Goal: Task Accomplishment & Management: Use online tool/utility

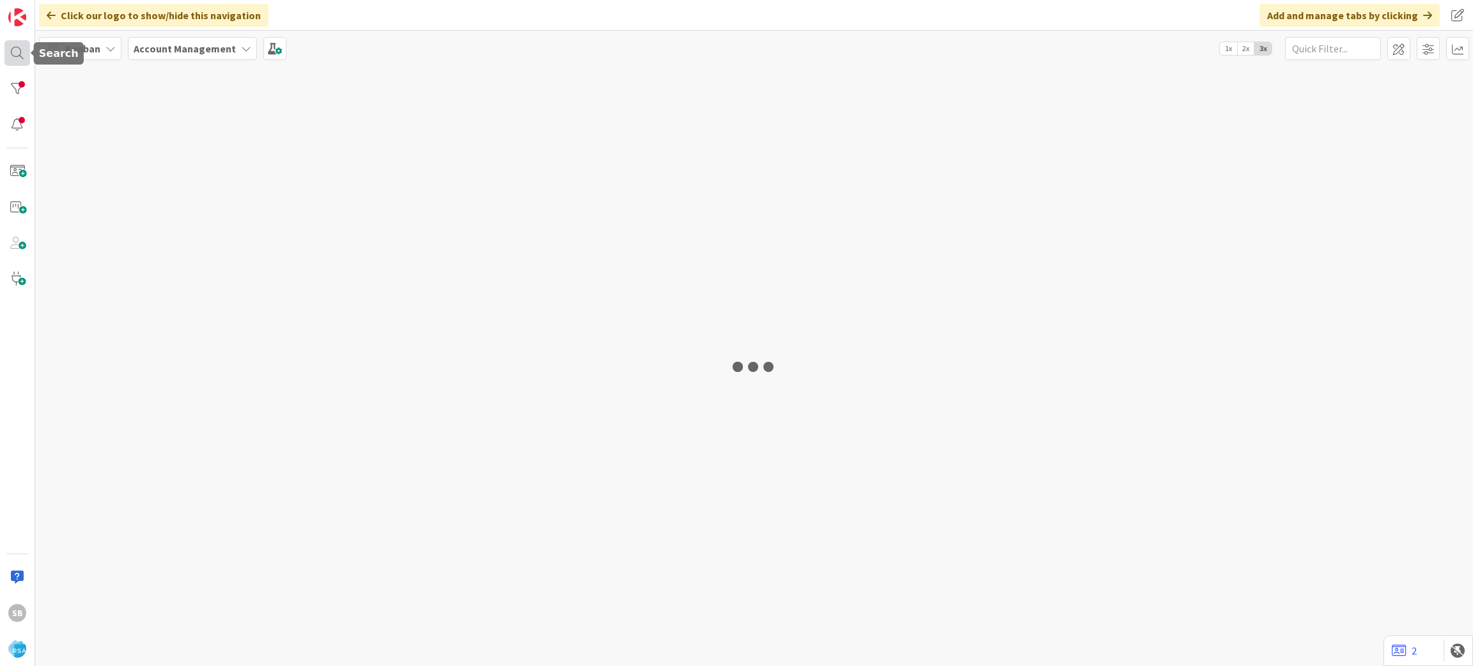
click at [12, 52] on div at bounding box center [17, 53] width 26 height 26
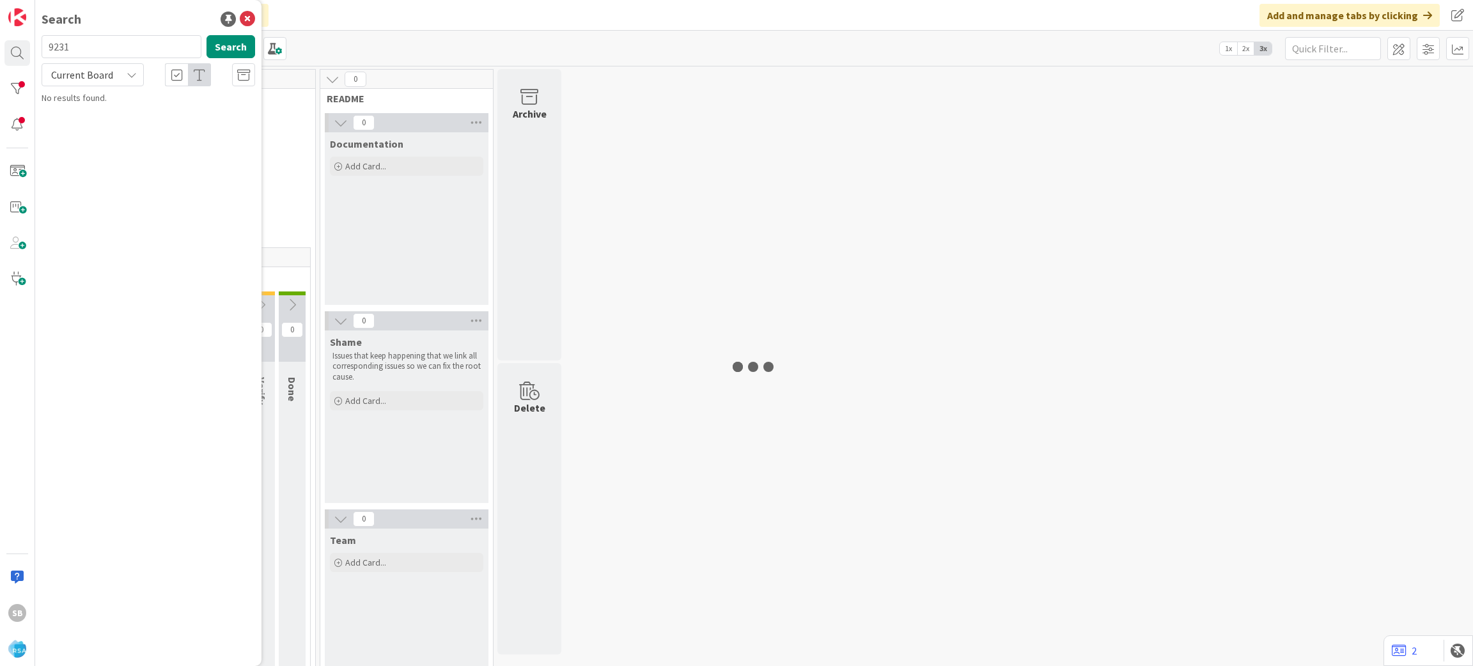
type input "9231"
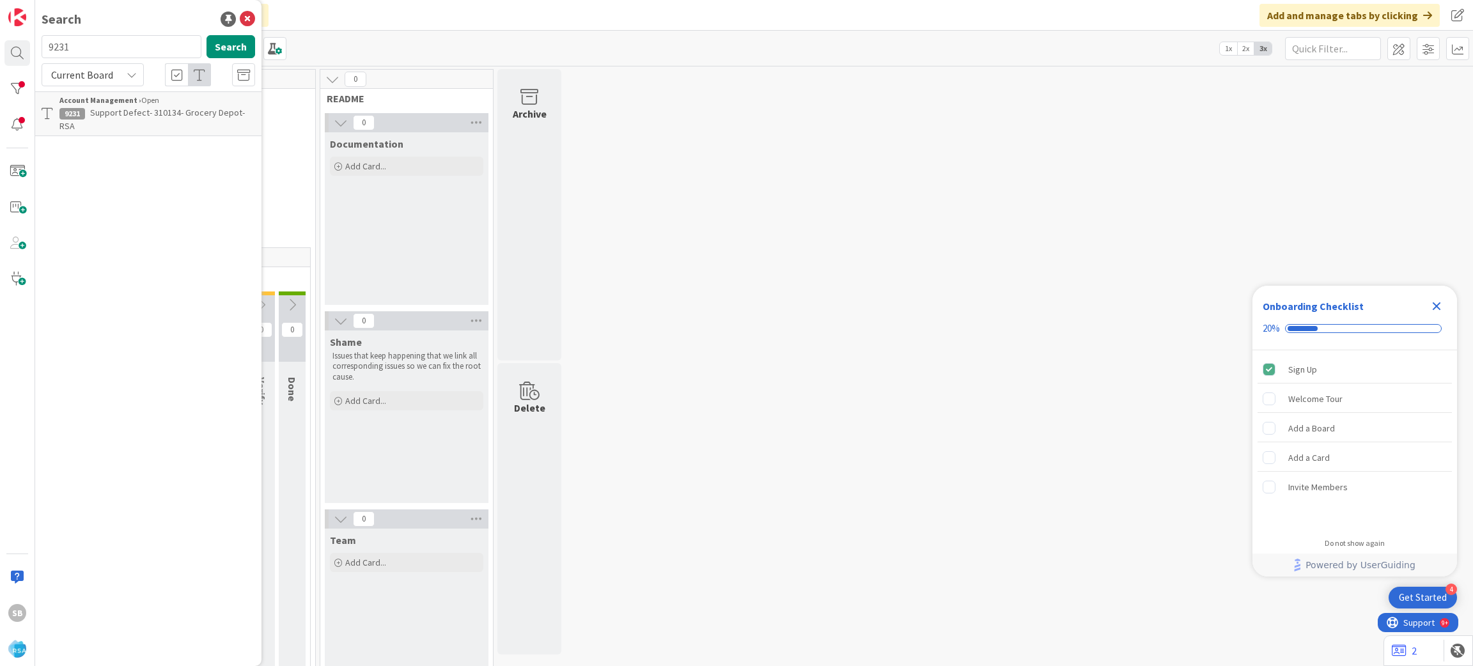
click at [183, 103] on div "Account Management › Open" at bounding box center [157, 101] width 196 height 12
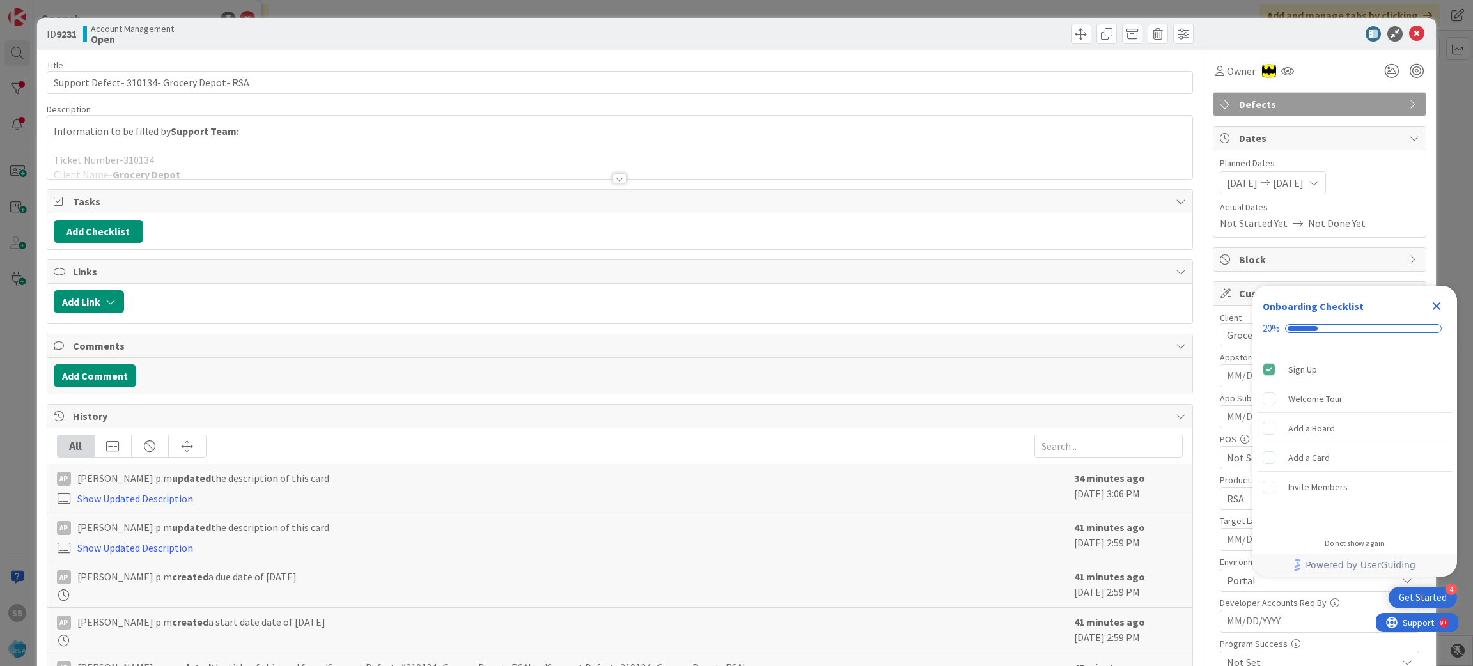
click at [1434, 310] on icon "Close Checklist" at bounding box center [1436, 306] width 15 height 15
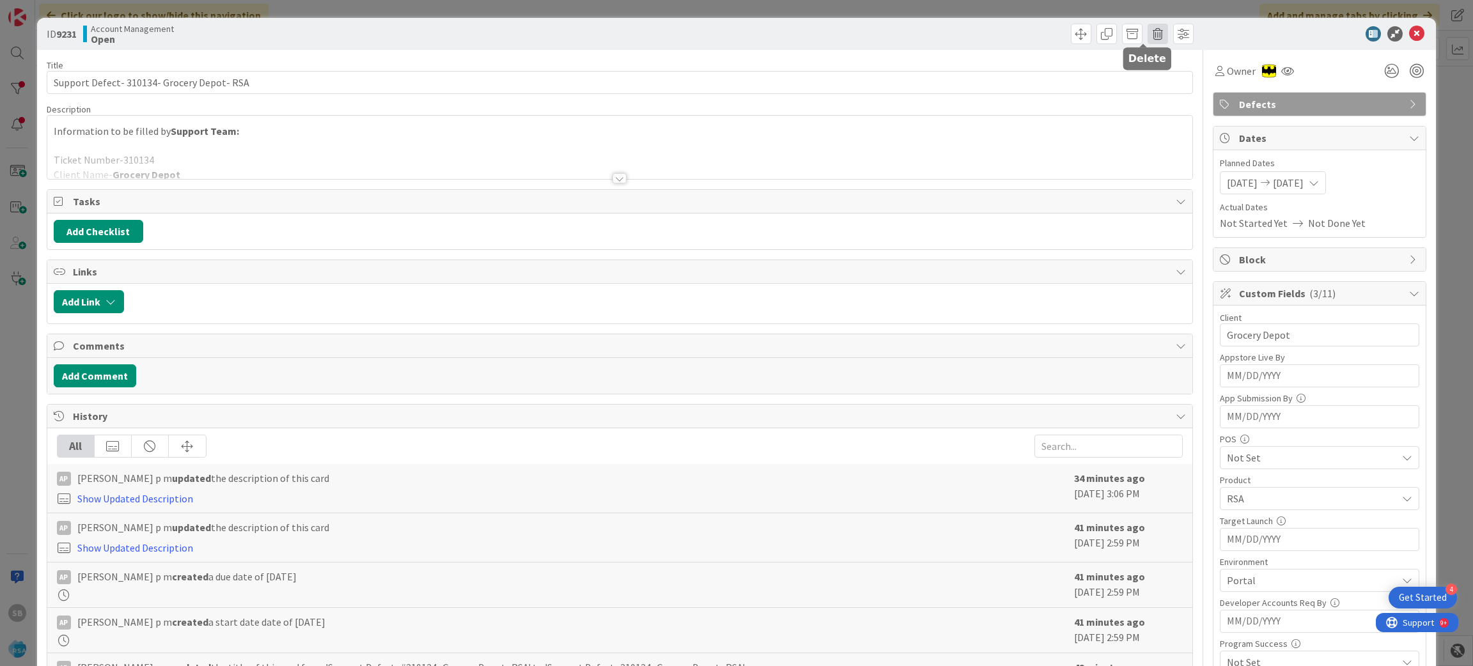
click at [1148, 38] on span at bounding box center [1158, 34] width 20 height 20
click at [1164, 98] on button "Delete" at bounding box center [1178, 93] width 48 height 23
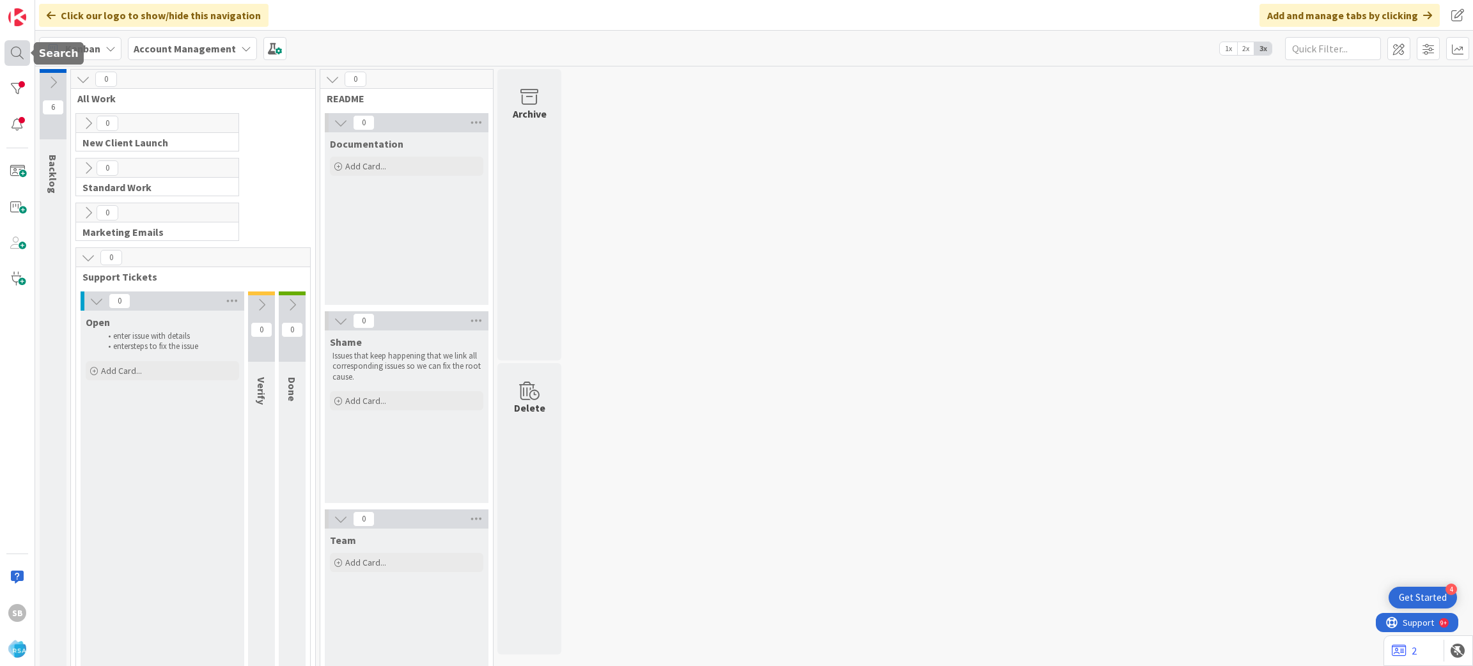
click at [22, 46] on div at bounding box center [17, 53] width 26 height 26
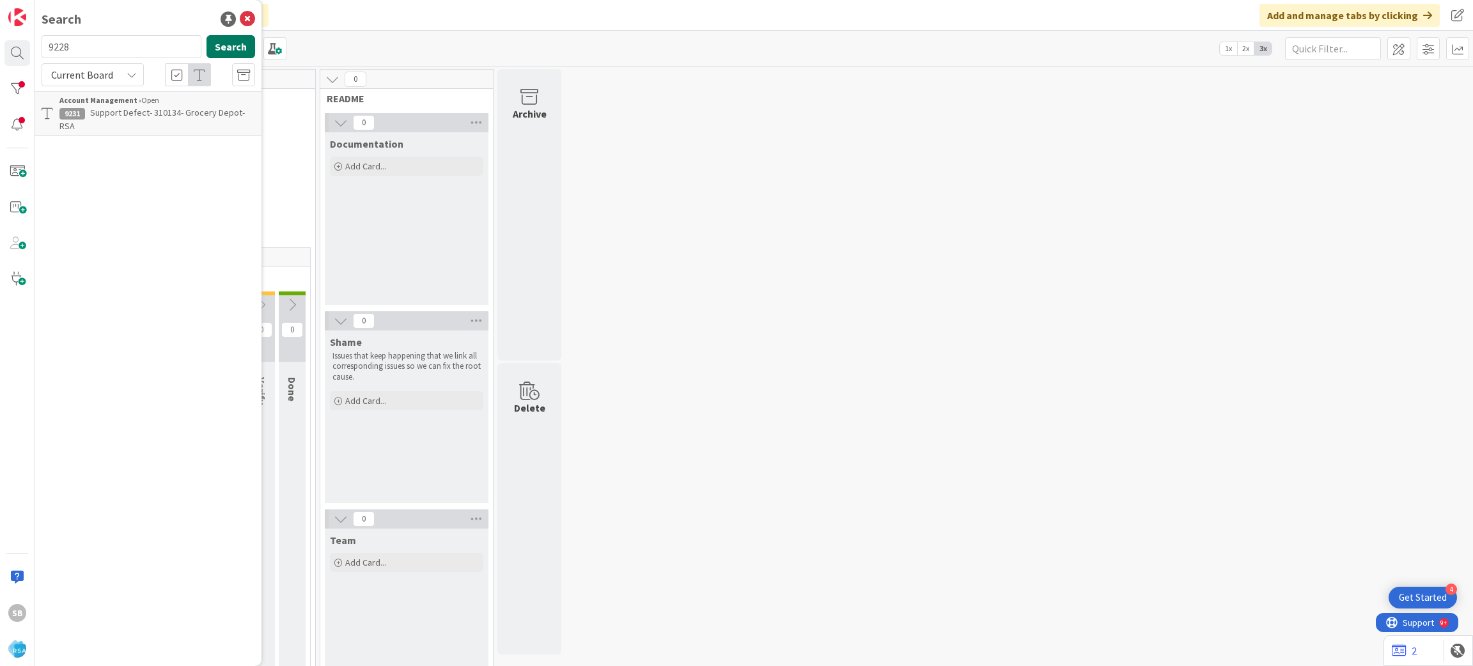
type input "9228"
click at [147, 106] on p "Support Defect- #310074- Petes Fresh Market- RSA" at bounding box center [157, 119] width 196 height 27
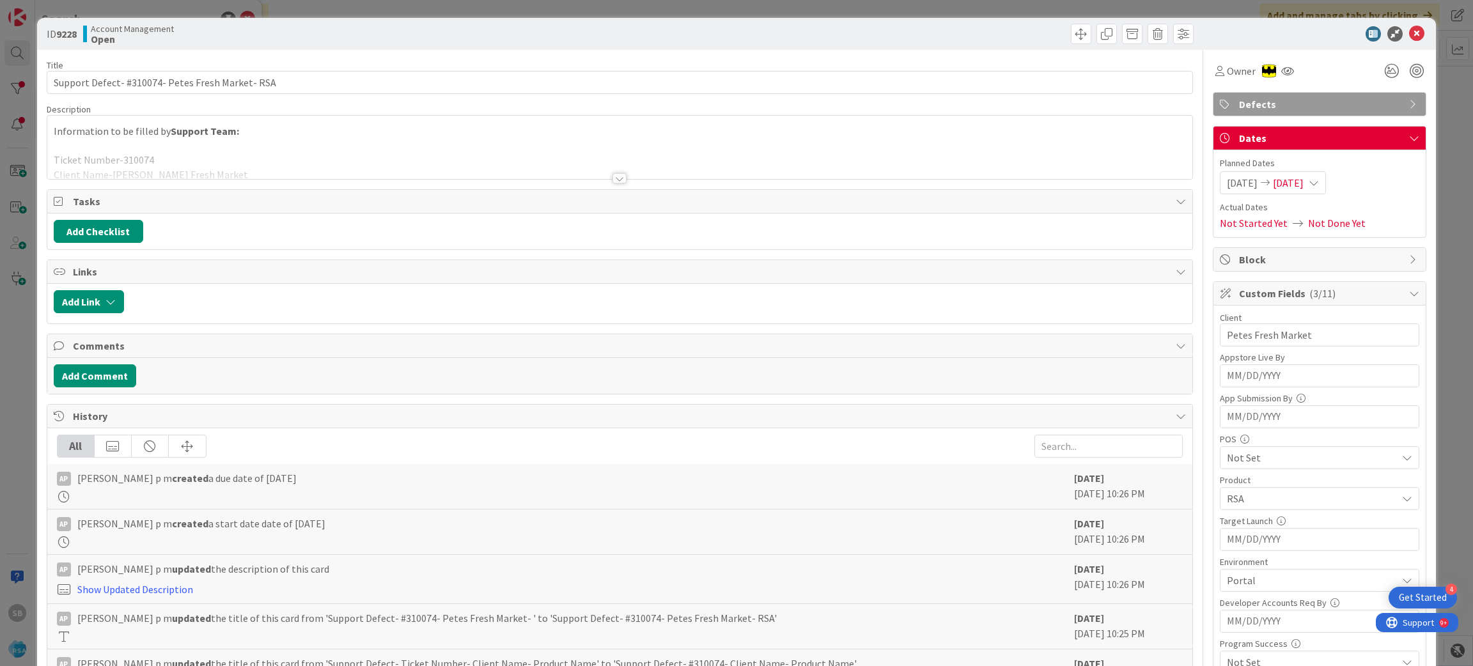
scroll to position [356, 0]
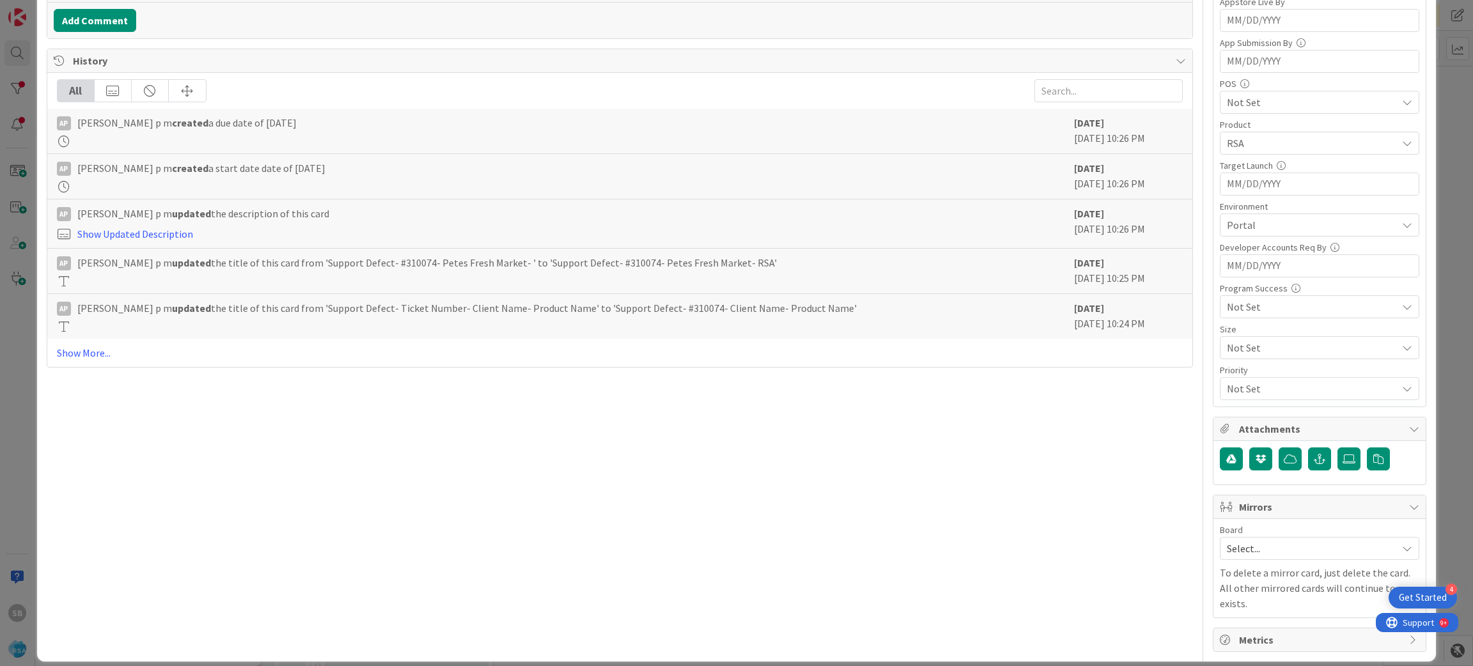
click at [1242, 558] on span "Select..." at bounding box center [1309, 549] width 164 height 18
click at [1244, 625] on span "Software Development" at bounding box center [1328, 631] width 169 height 19
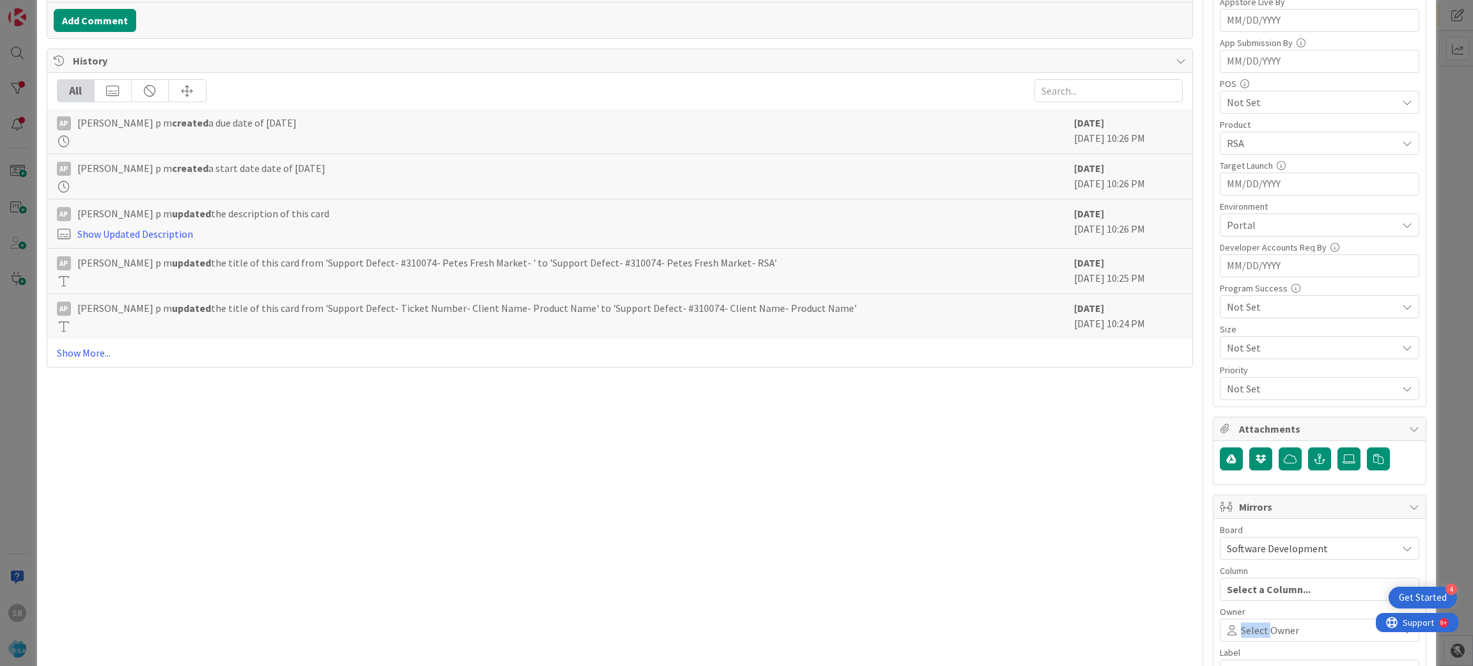
click at [1242, 625] on span "Select Owner" at bounding box center [1270, 630] width 58 height 15
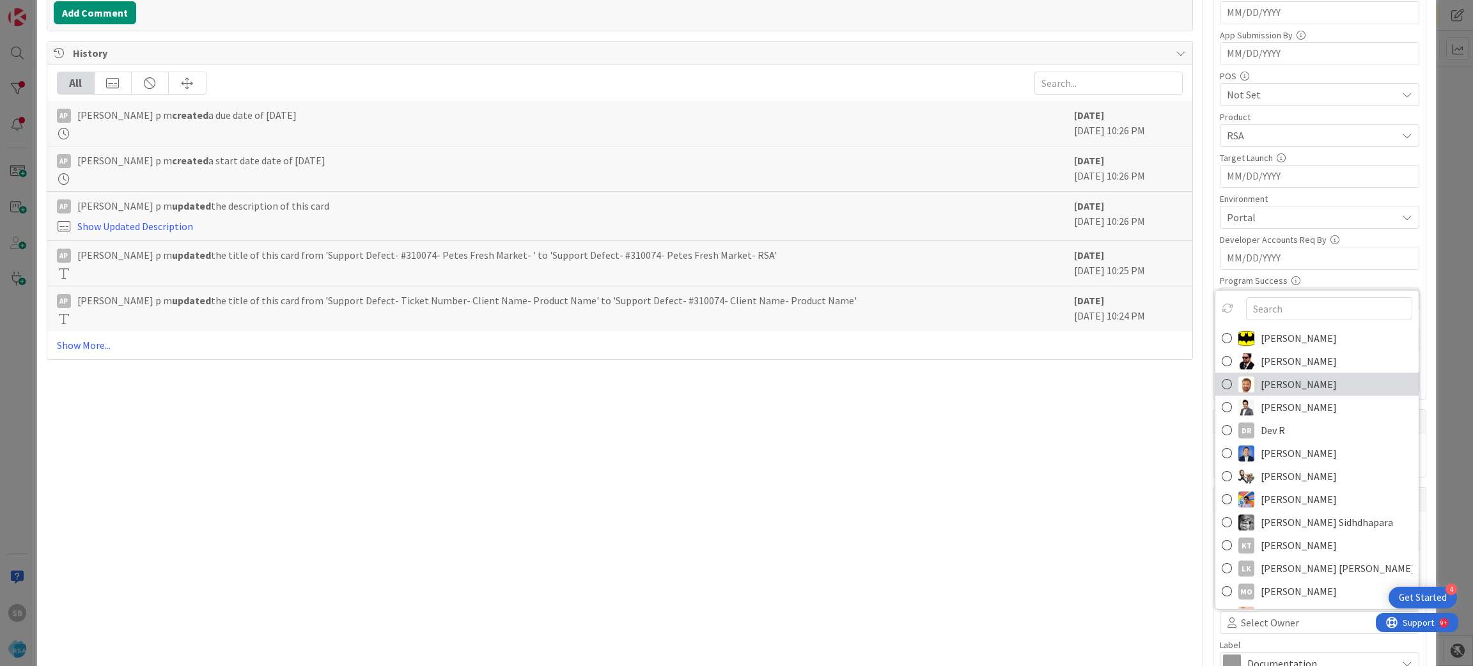
click at [1261, 394] on span "[PERSON_NAME]" at bounding box center [1299, 384] width 76 height 19
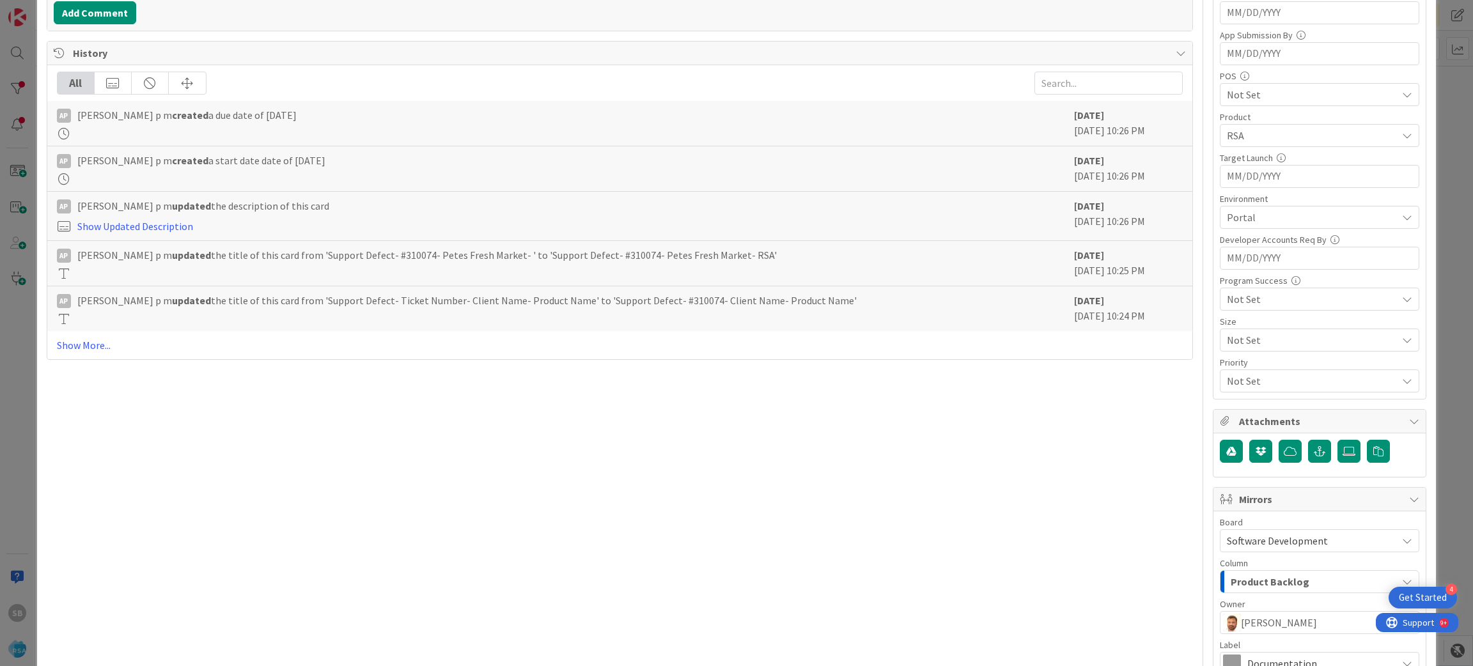
scroll to position [508, 0]
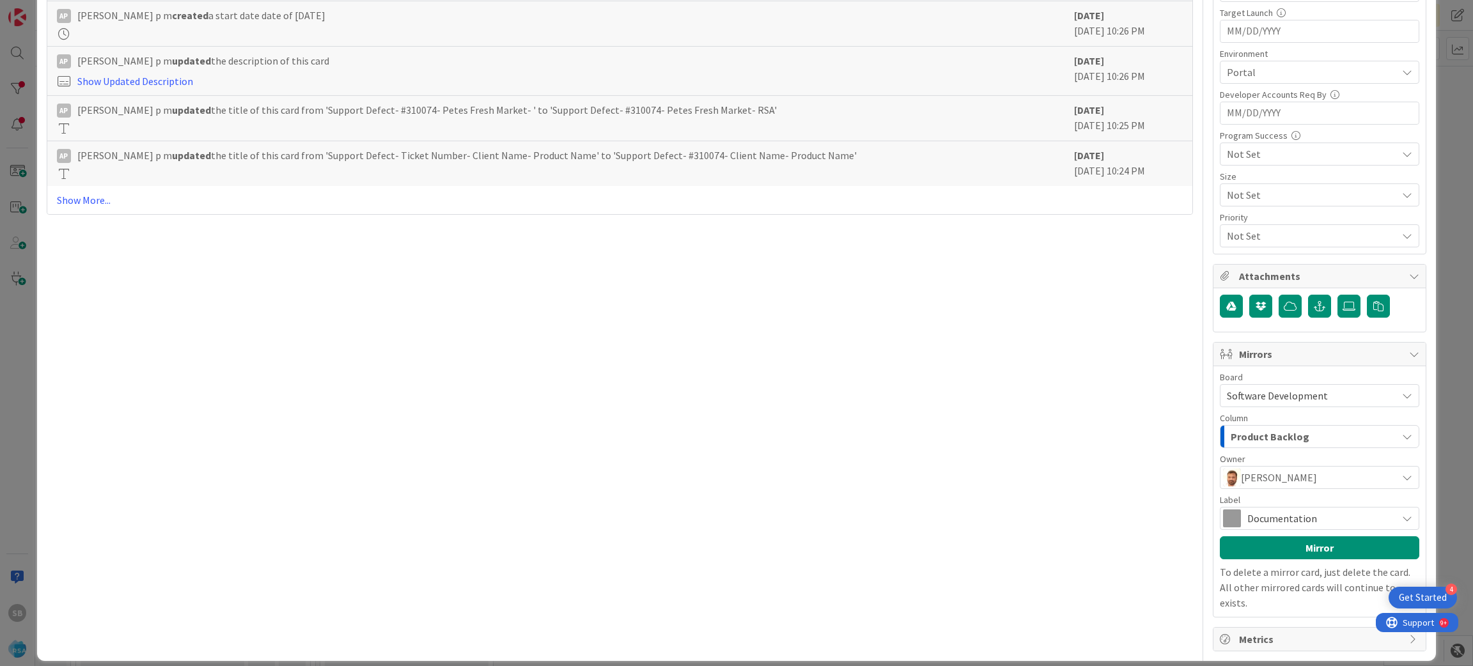
click at [1220, 510] on div "Documentation" at bounding box center [1319, 518] width 199 height 23
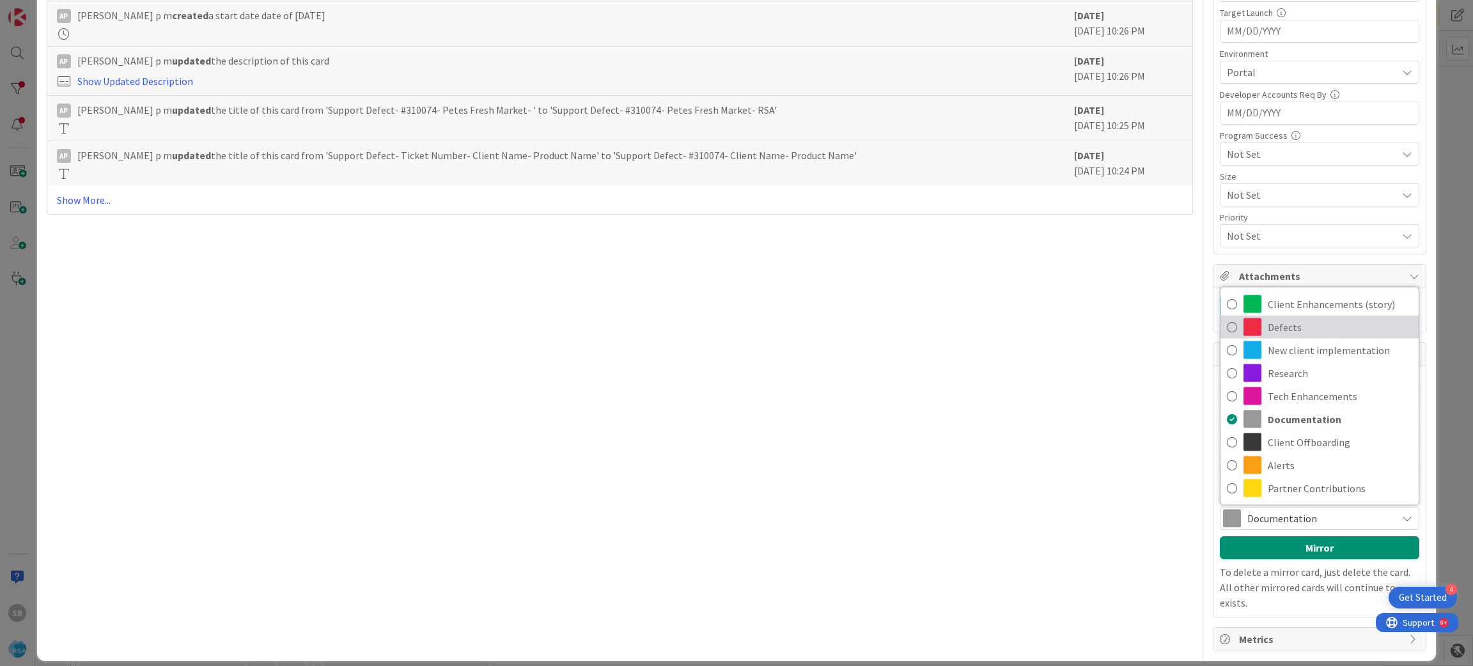
click at [1268, 336] on span "Defects" at bounding box center [1340, 327] width 145 height 19
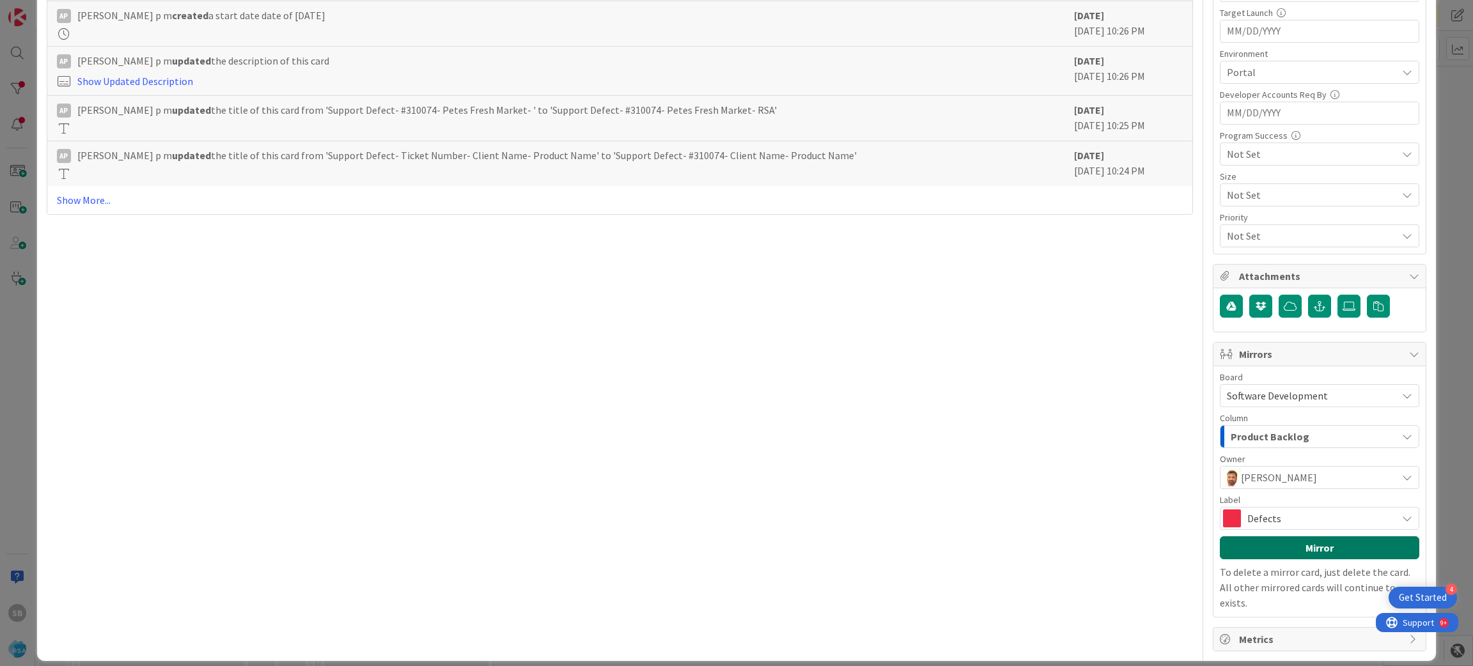
click at [1277, 552] on button "Mirror" at bounding box center [1319, 547] width 199 height 23
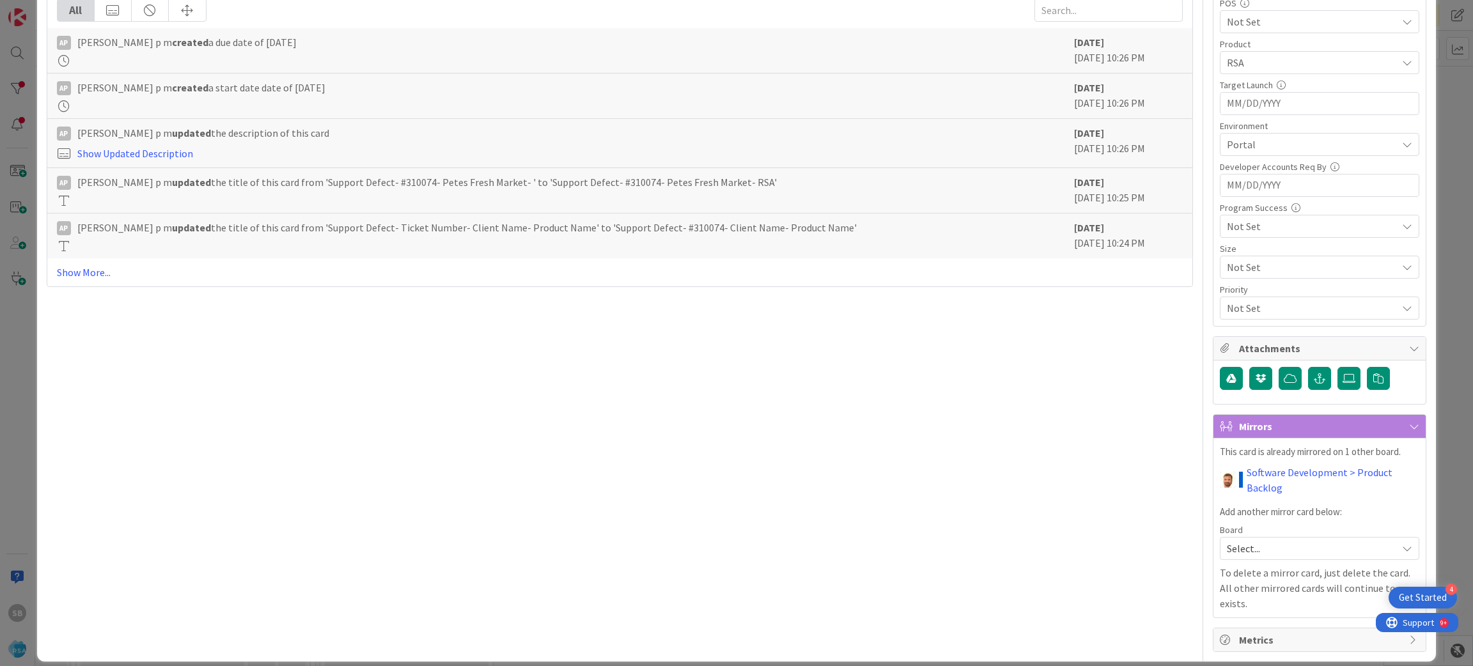
scroll to position [0, 0]
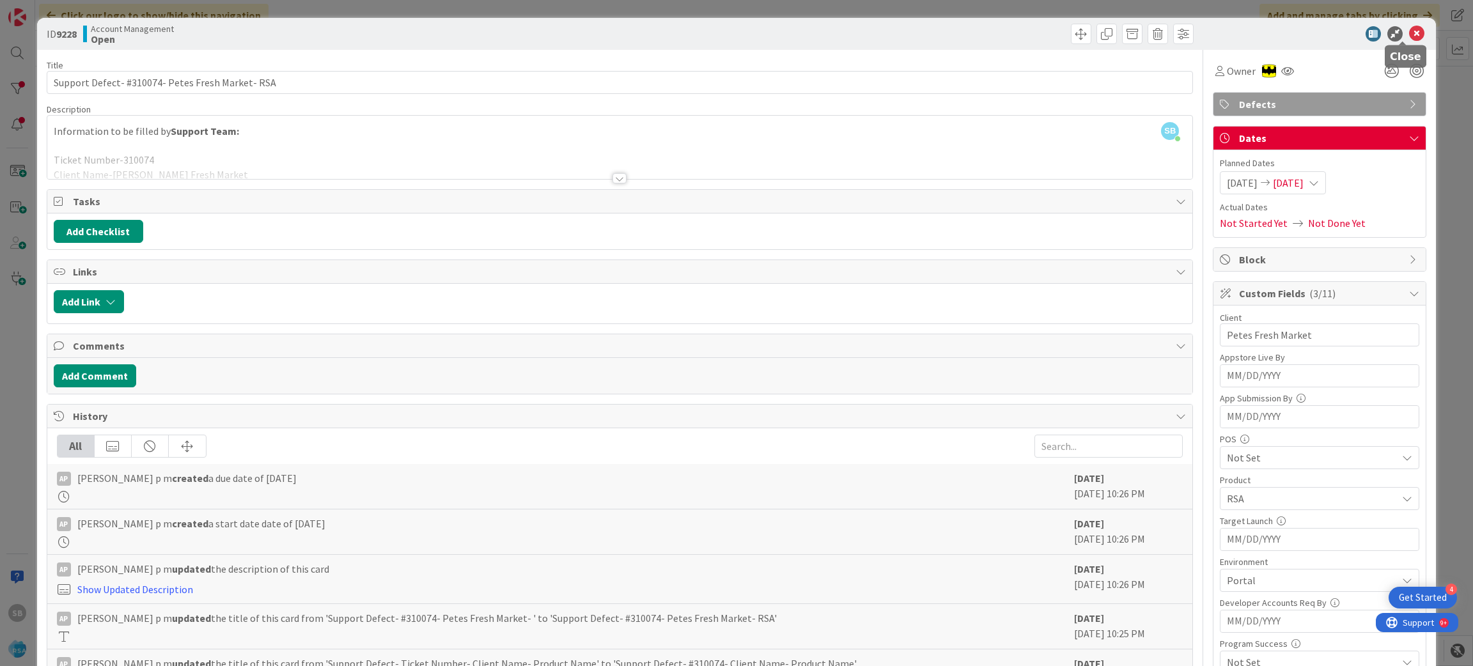
click at [1409, 31] on icon at bounding box center [1416, 33] width 15 height 15
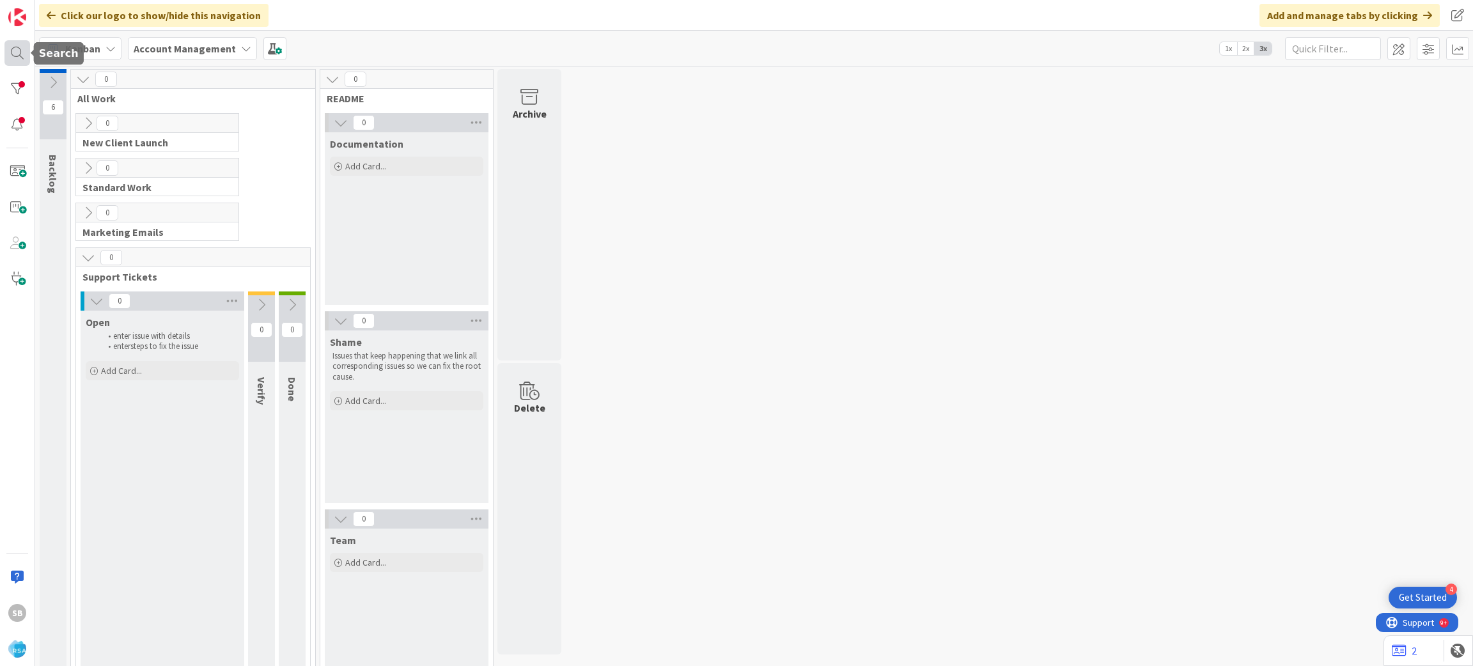
click at [18, 54] on div at bounding box center [17, 53] width 26 height 26
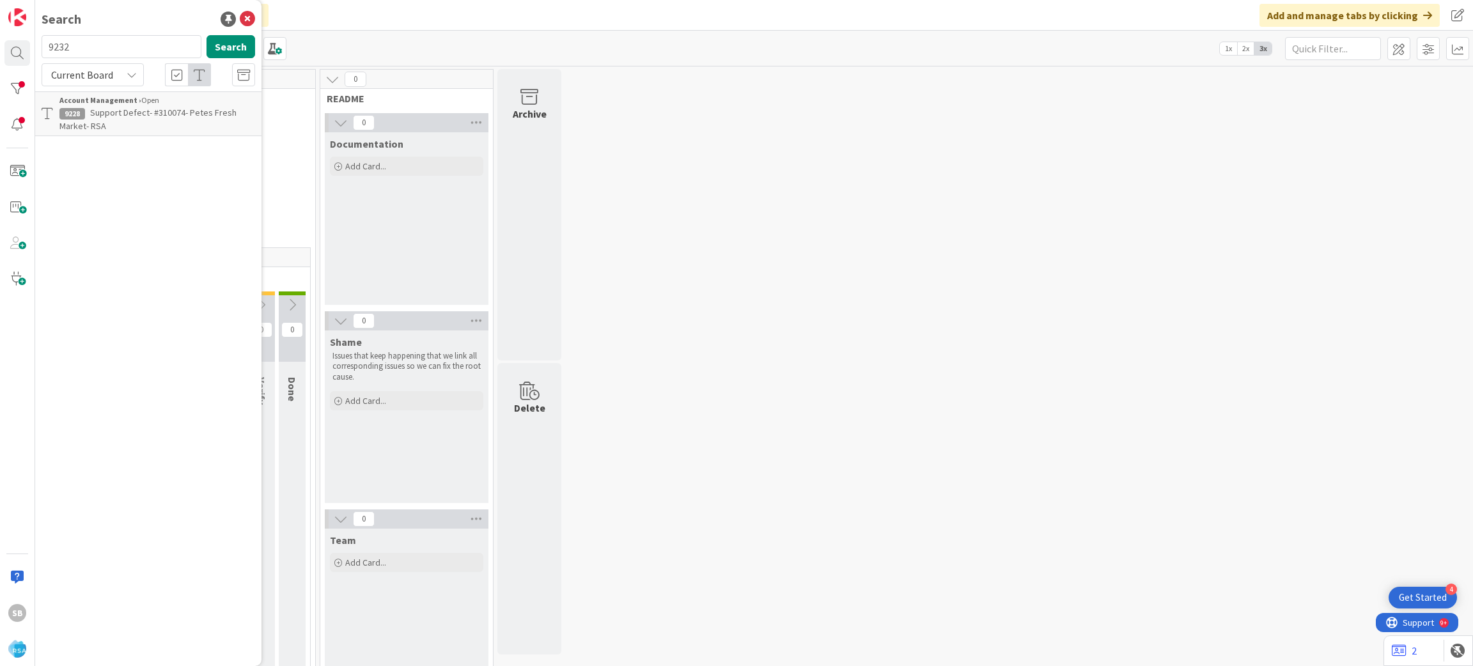
type input "9232"
click at [143, 114] on span "Support Maintenance - 310484- valli produce-RSA" at bounding box center [141, 119] width 165 height 25
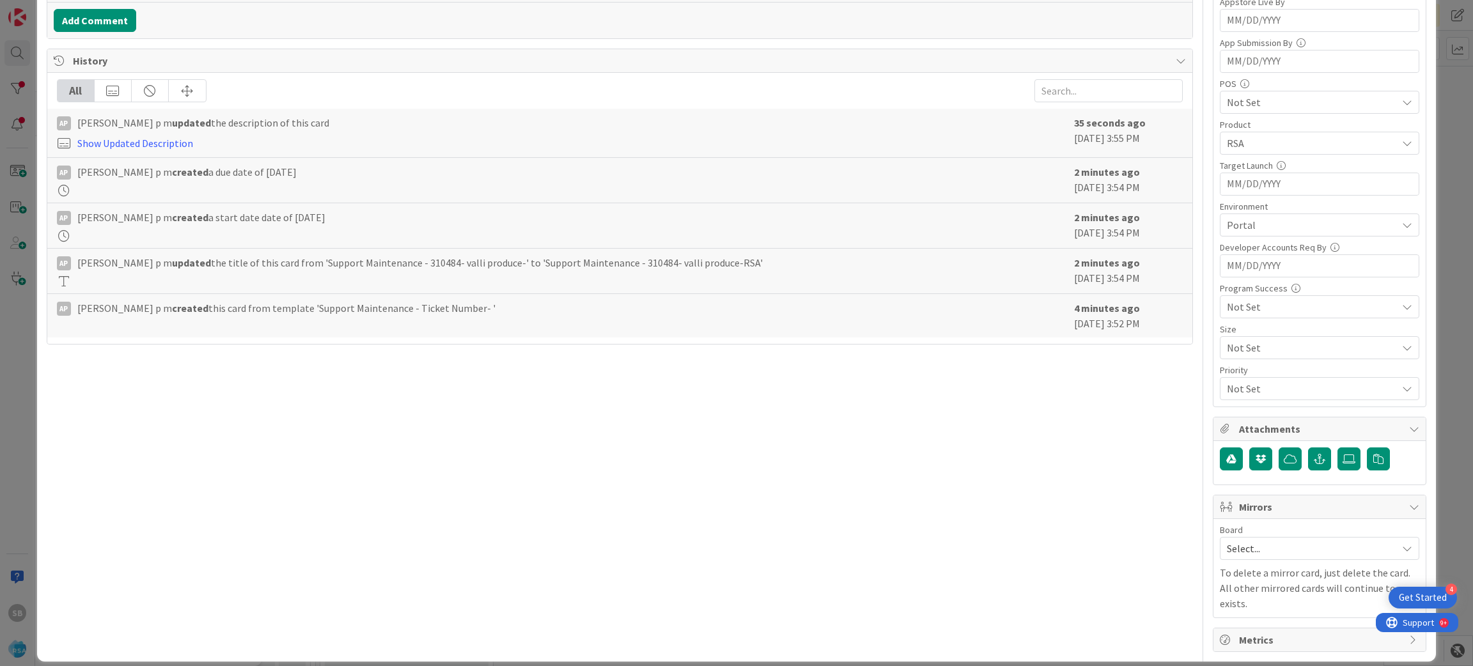
click at [1236, 560] on div "Select..." at bounding box center [1319, 548] width 199 height 23
click at [1244, 628] on span "Software Development" at bounding box center [1328, 631] width 169 height 19
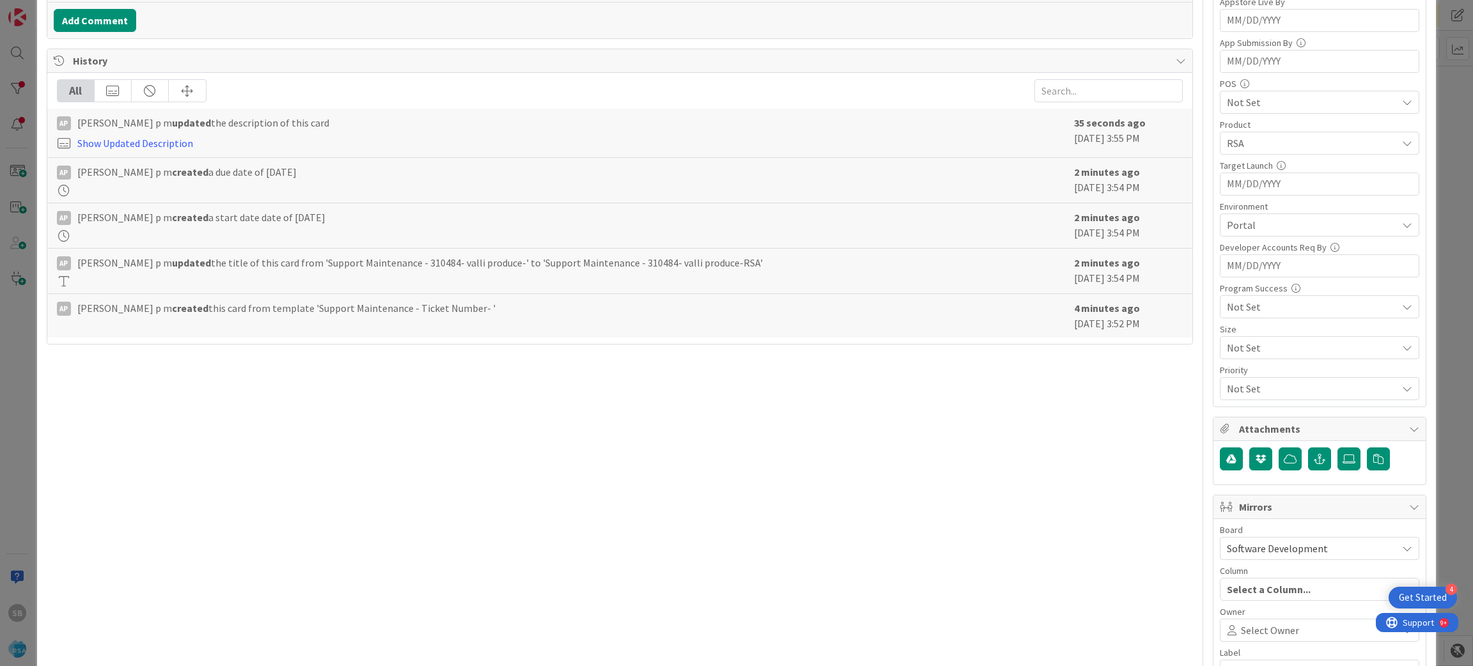
click at [1242, 628] on span "Select Owner" at bounding box center [1270, 630] width 58 height 15
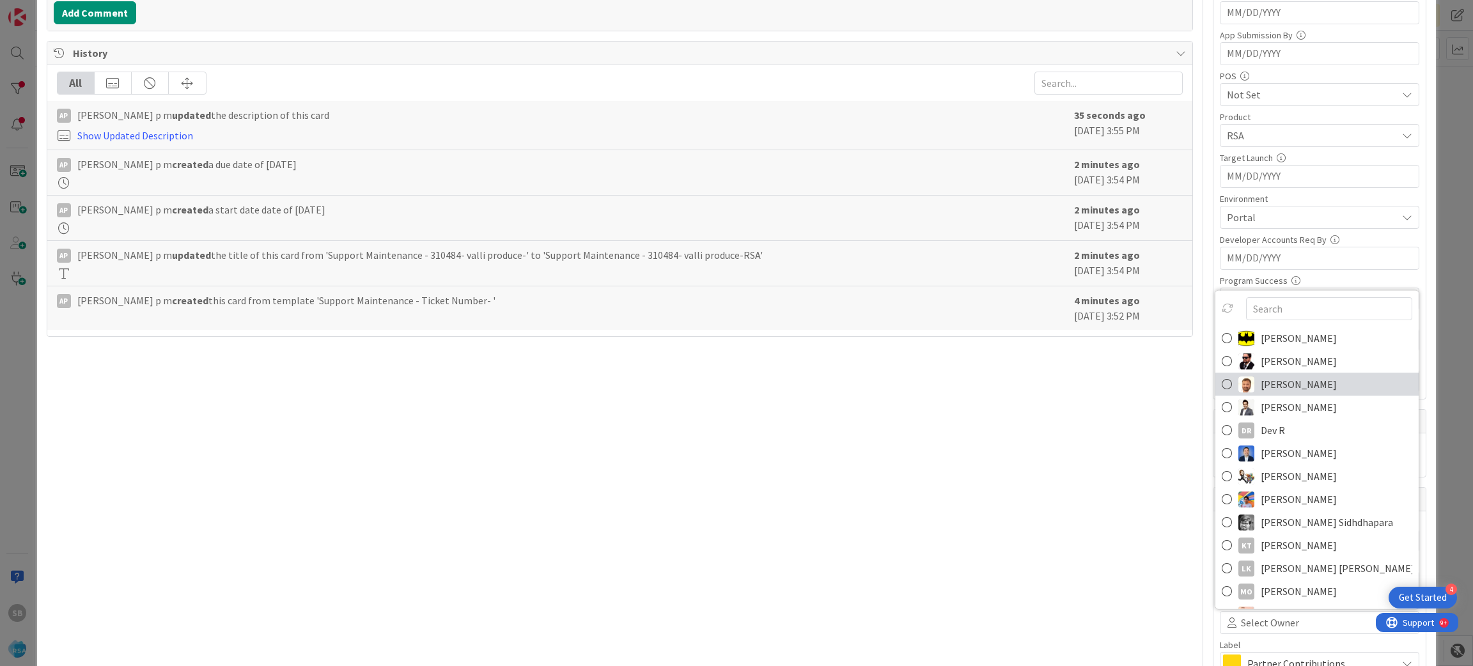
click at [1263, 387] on span "[PERSON_NAME]" at bounding box center [1299, 384] width 76 height 19
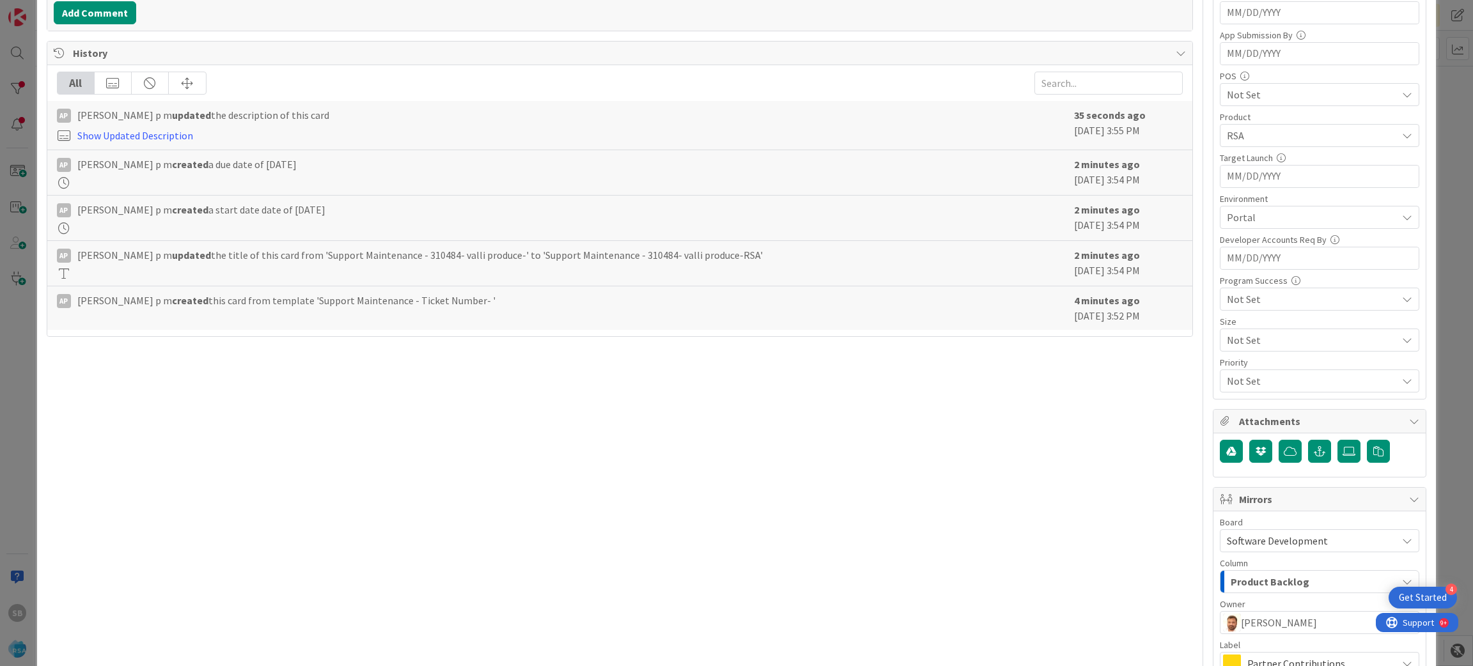
scroll to position [508, 0]
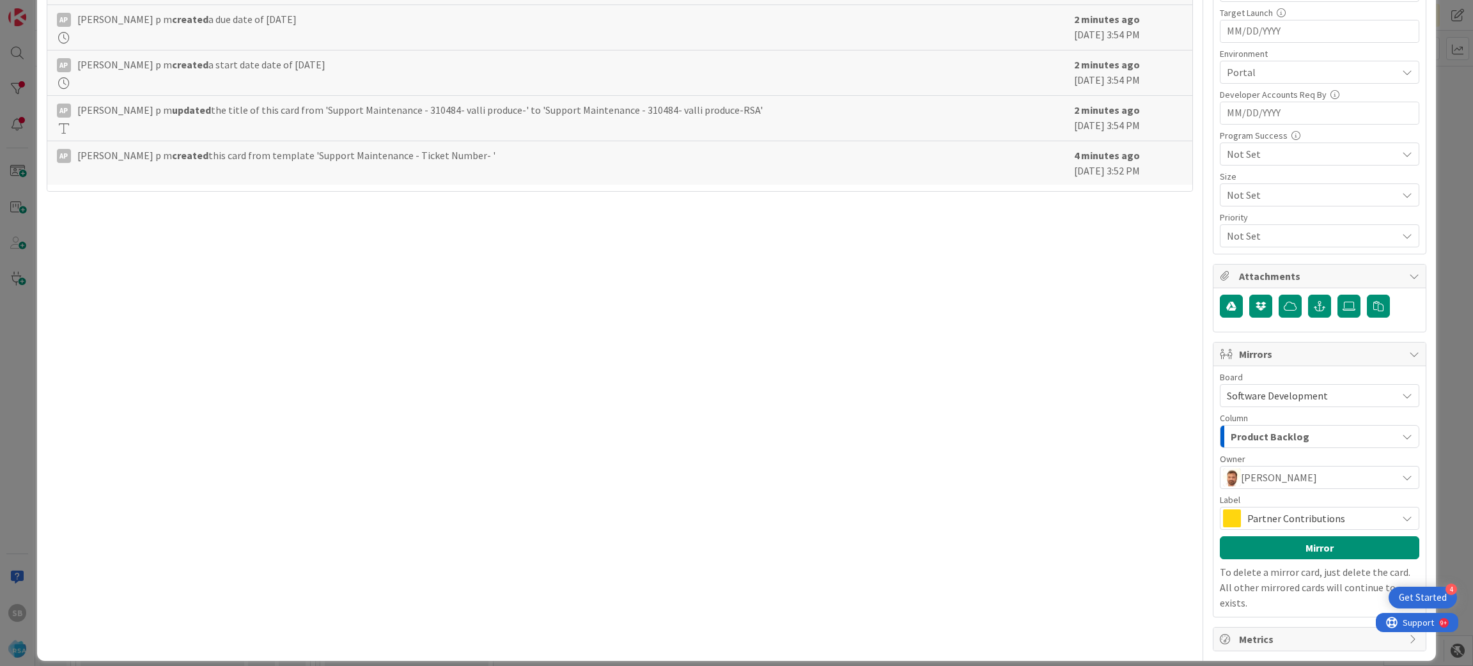
click at [1277, 520] on span "Partner Contributions" at bounding box center [1319, 519] width 143 height 18
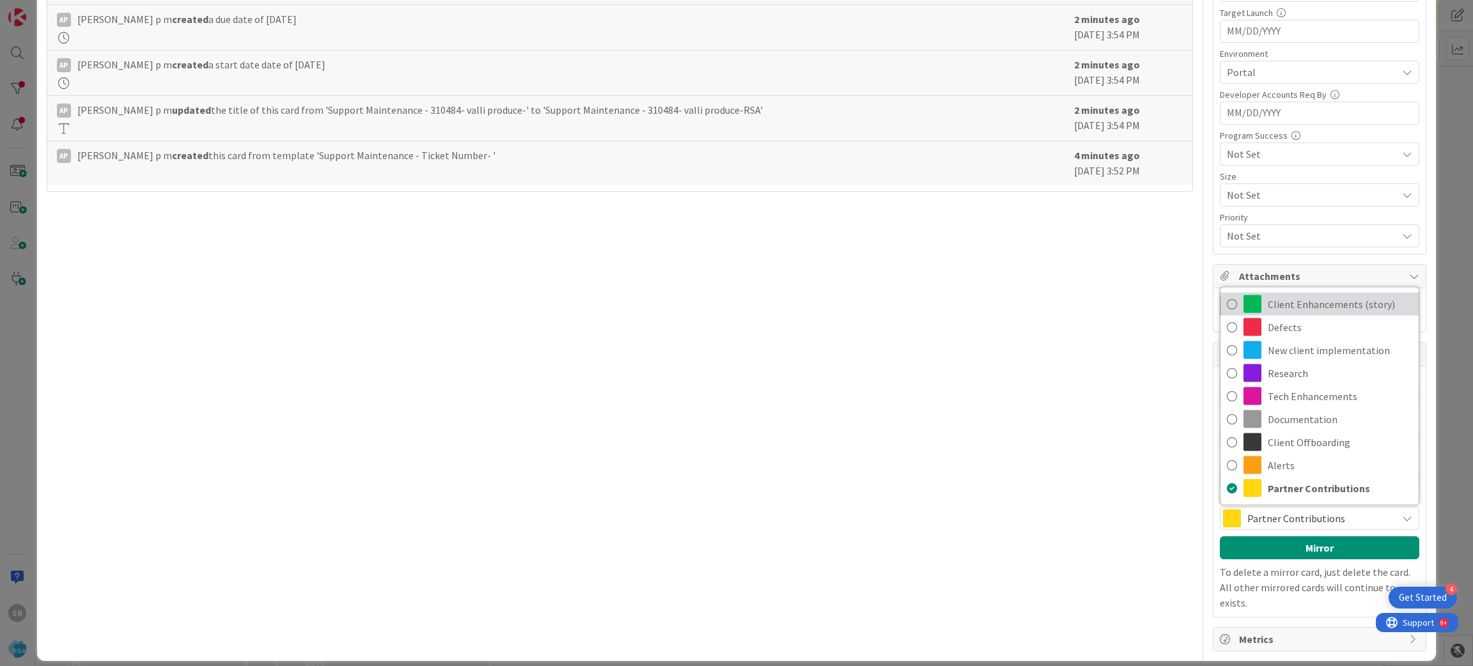
click at [1279, 310] on span "Client Enhancements (story)" at bounding box center [1340, 304] width 145 height 19
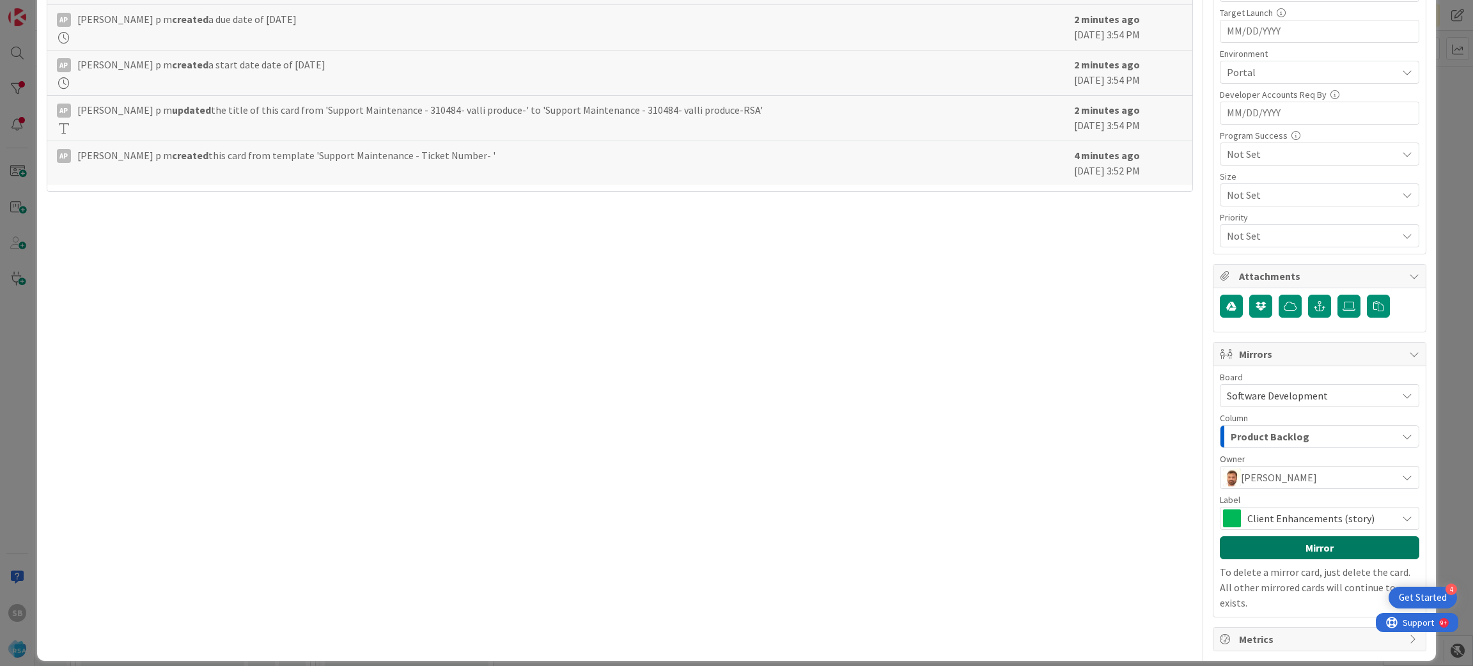
click at [1275, 558] on button "Mirror" at bounding box center [1319, 547] width 199 height 23
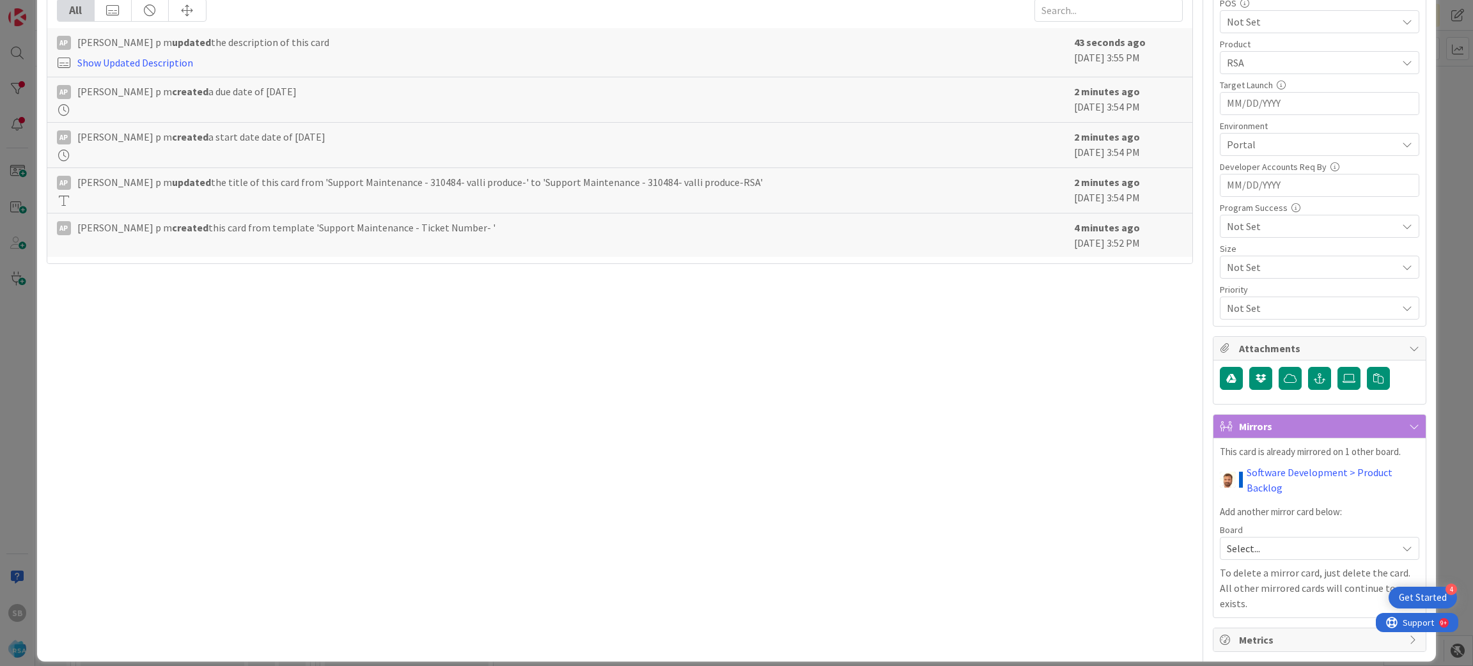
scroll to position [0, 0]
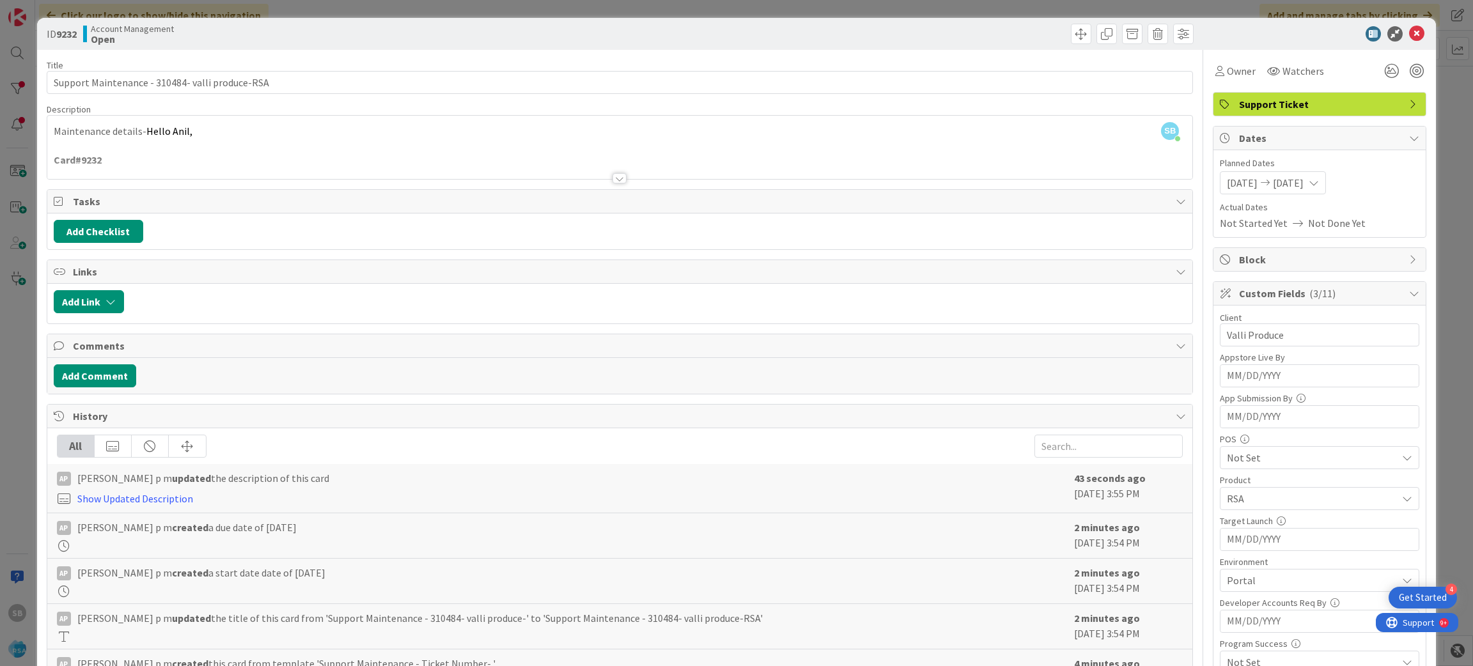
click at [1409, 29] on icon at bounding box center [1416, 33] width 15 height 15
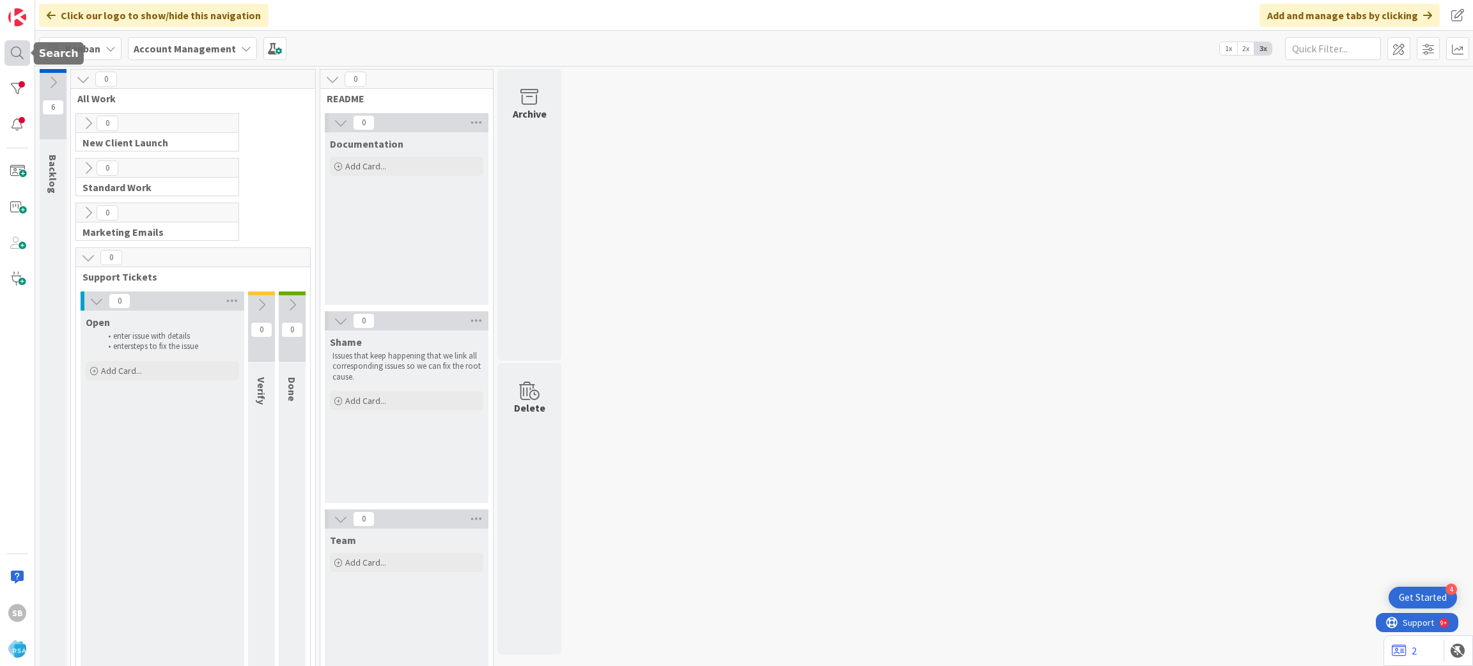
click at [19, 59] on div at bounding box center [17, 53] width 26 height 26
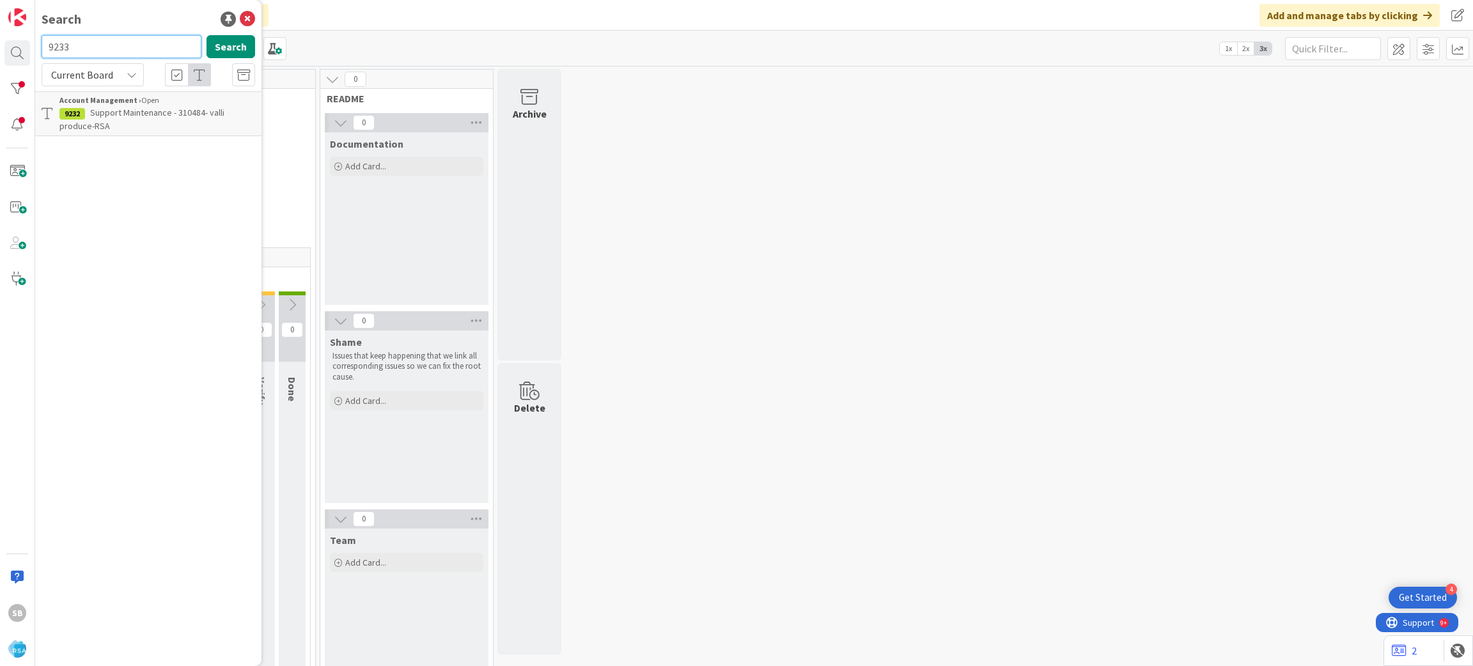
type input "9233"
click at [186, 114] on span "Support Maintenance - 310090- Mobile PW-RSA" at bounding box center [155, 119] width 192 height 25
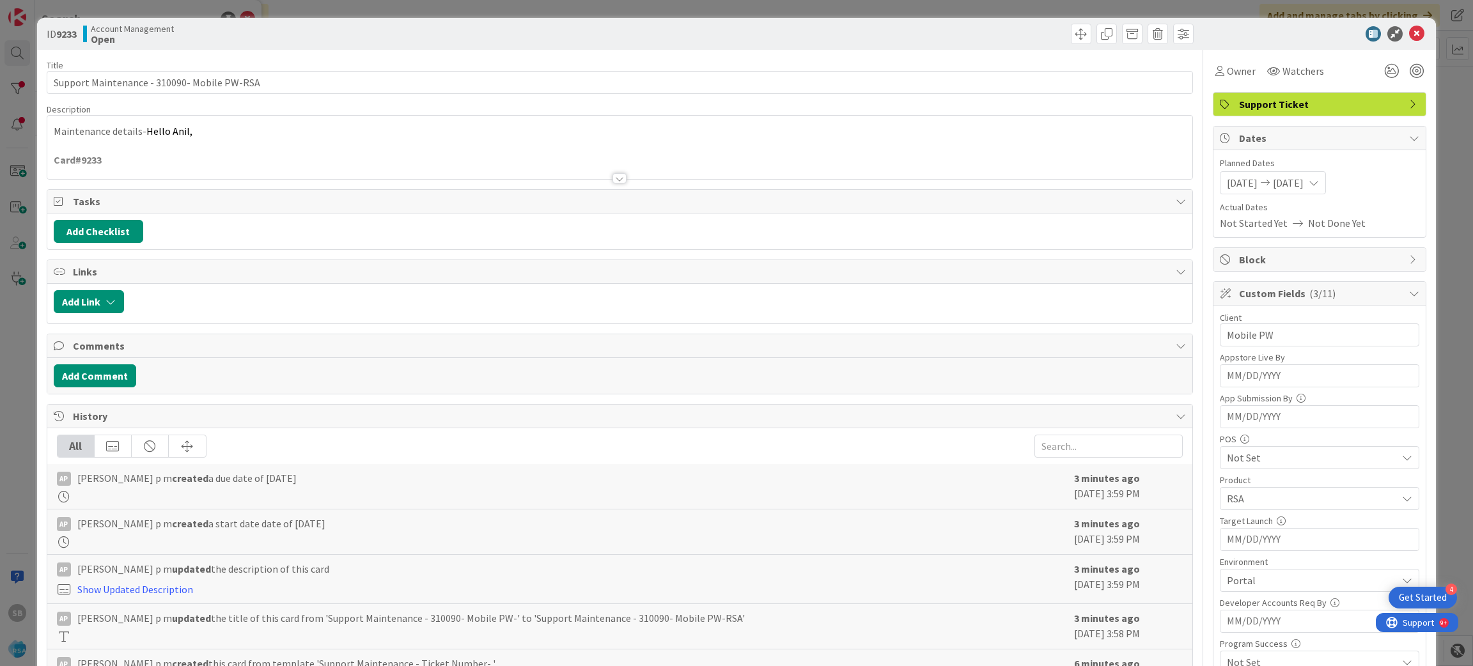
scroll to position [356, 0]
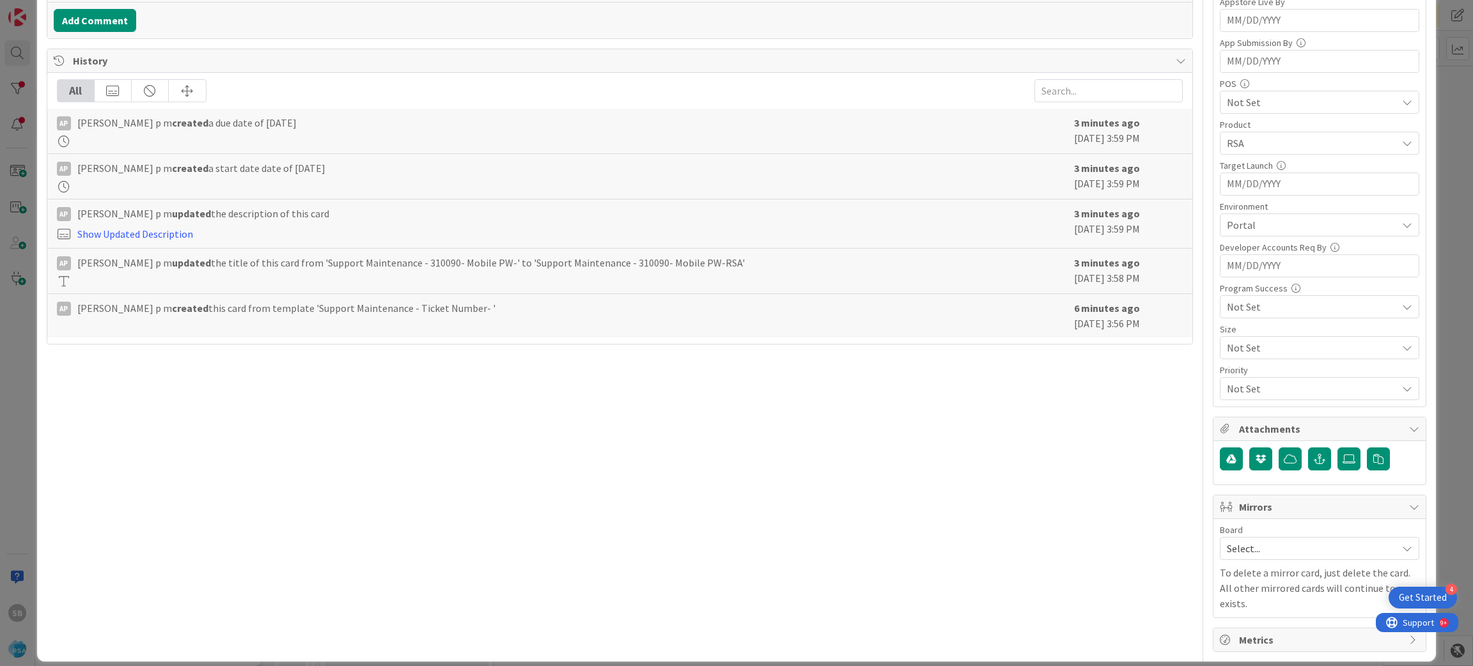
click at [1251, 549] on span "Select..." at bounding box center [1309, 549] width 164 height 18
click at [1264, 624] on span "Software Development" at bounding box center [1328, 631] width 169 height 19
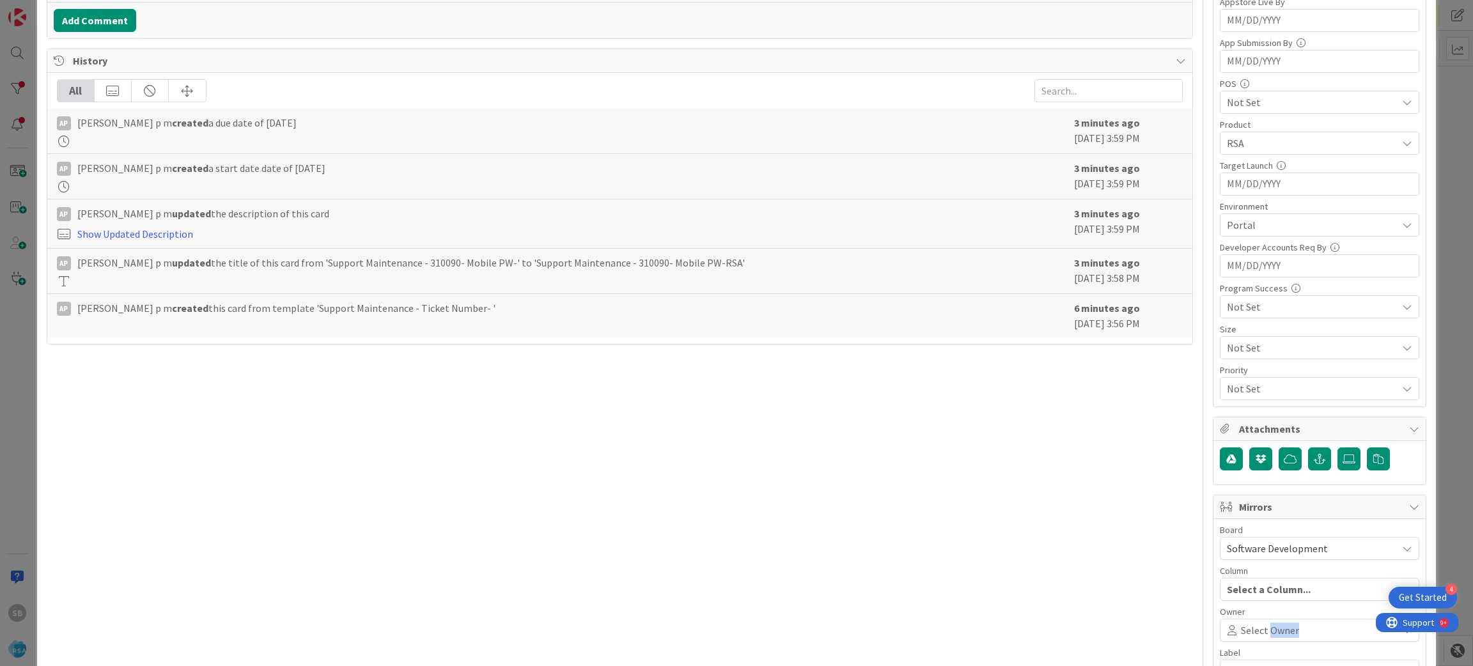
click at [1264, 624] on div "Select Owner" at bounding box center [1319, 630] width 199 height 23
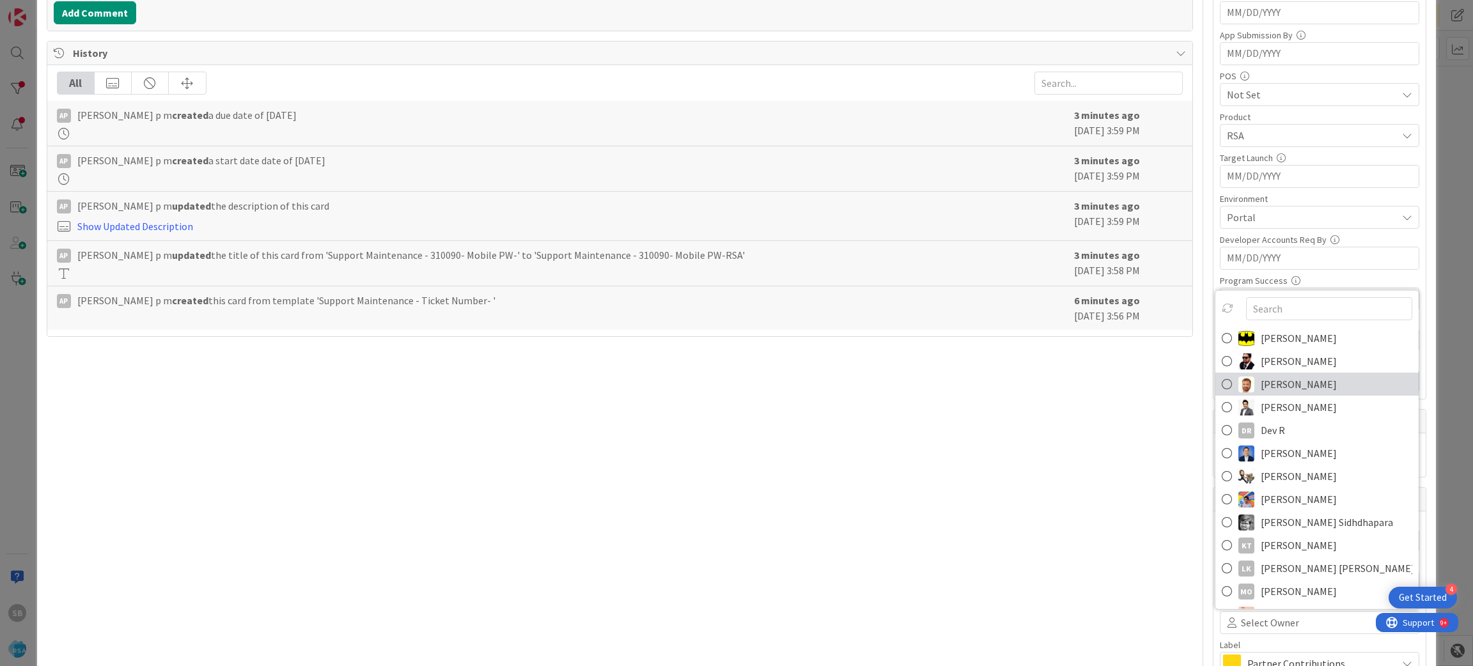
click at [1267, 390] on span "[PERSON_NAME]" at bounding box center [1299, 384] width 76 height 19
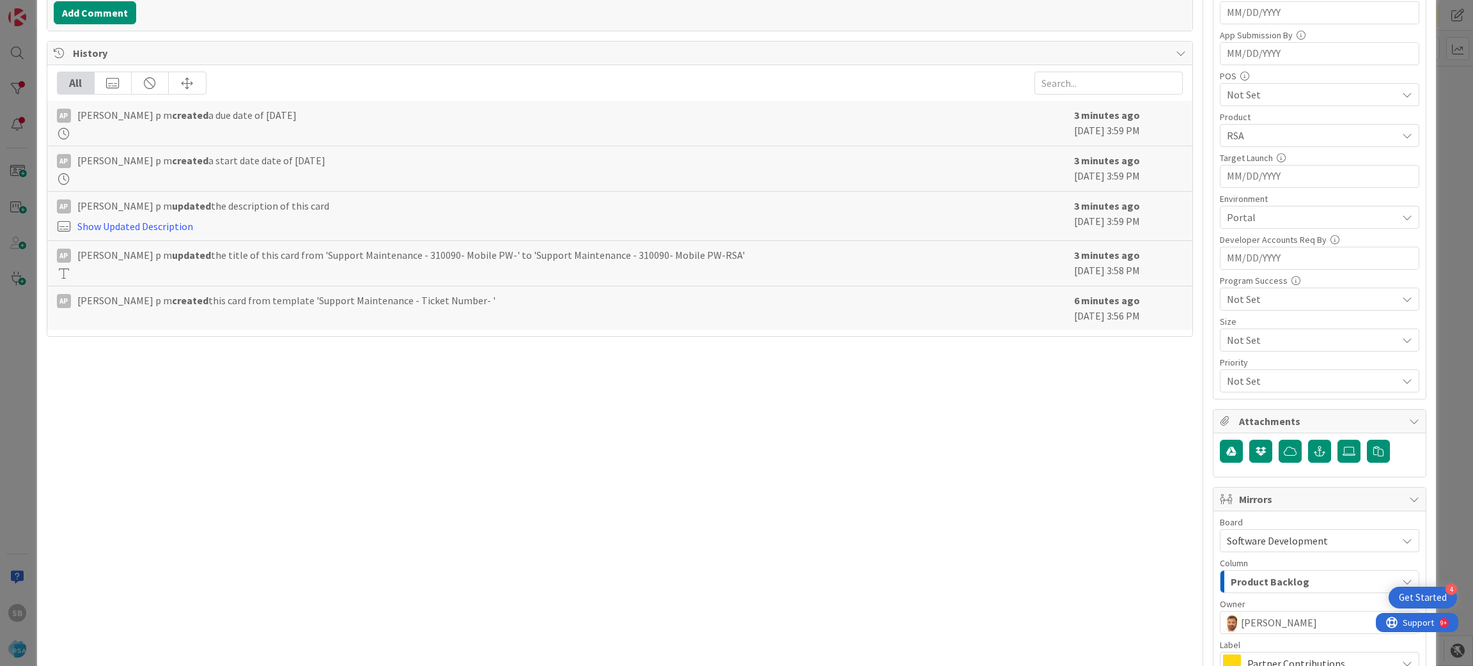
scroll to position [508, 0]
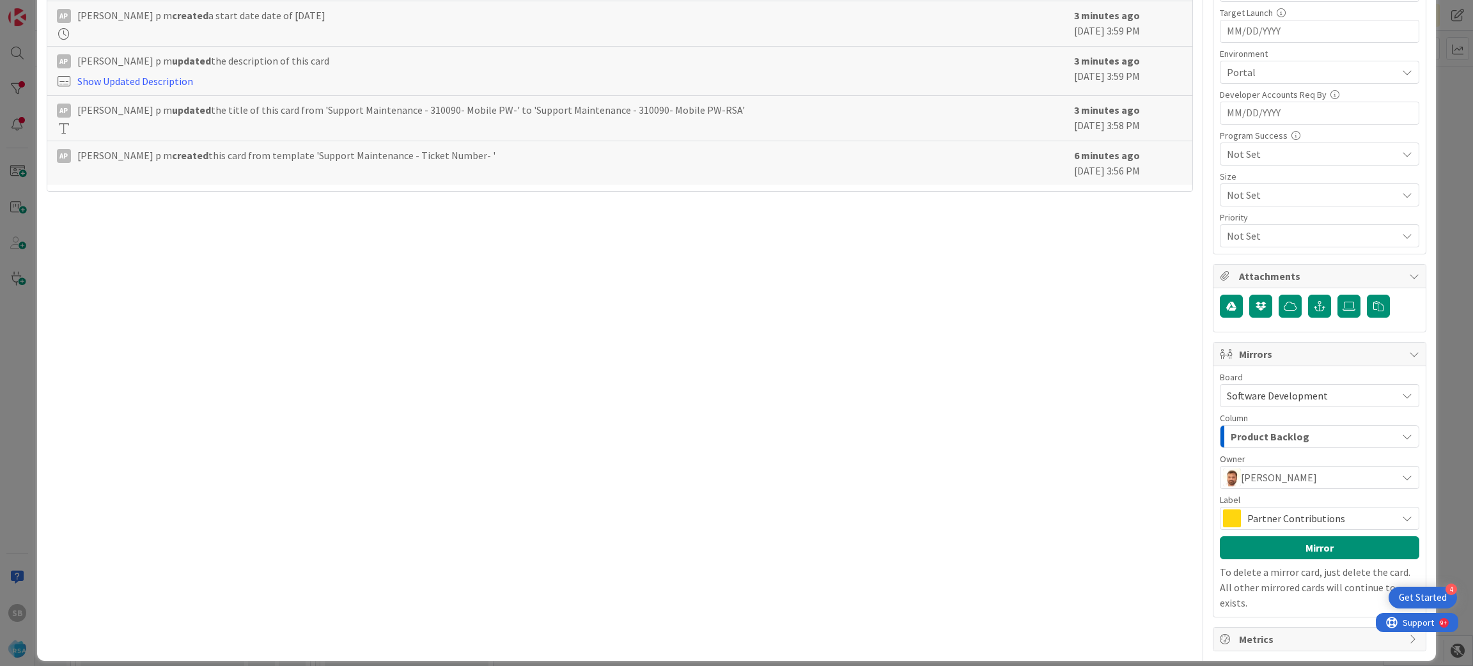
click at [1275, 526] on span "Partner Contributions" at bounding box center [1319, 519] width 143 height 18
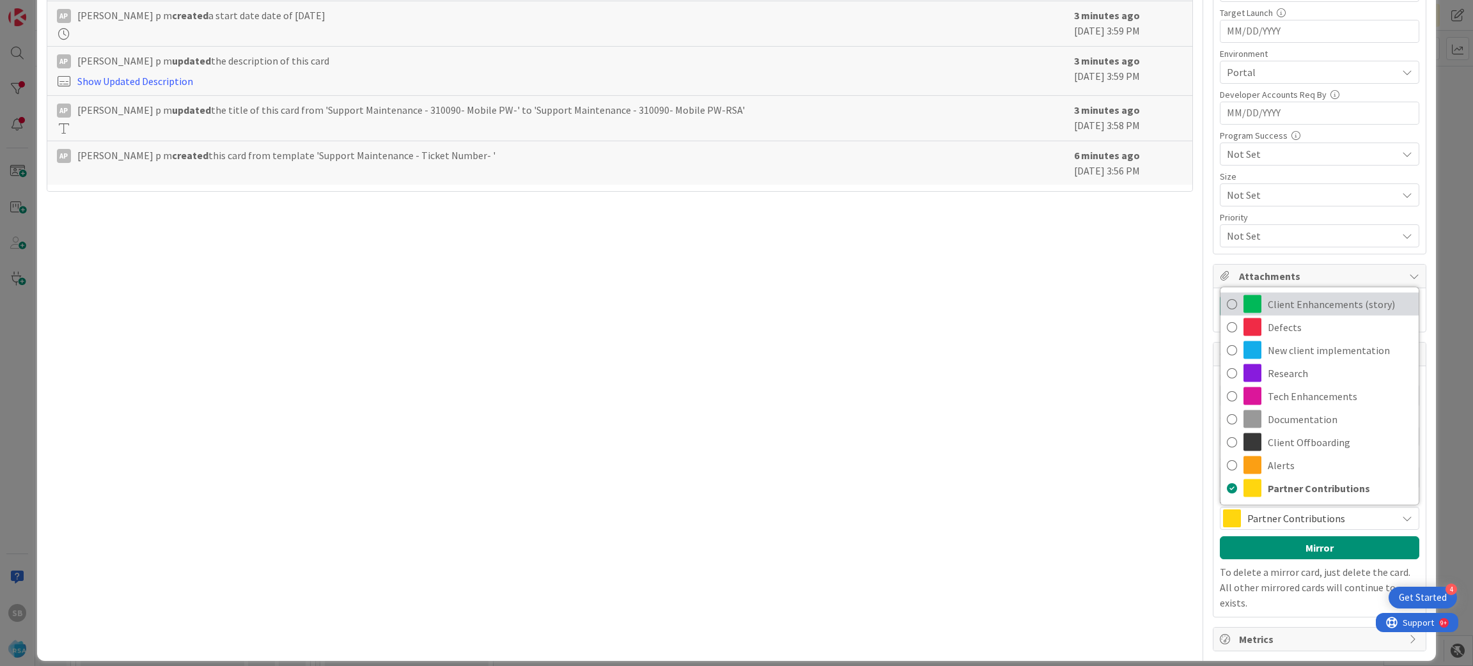
click at [1268, 309] on span "Client Enhancements (story)" at bounding box center [1340, 304] width 145 height 19
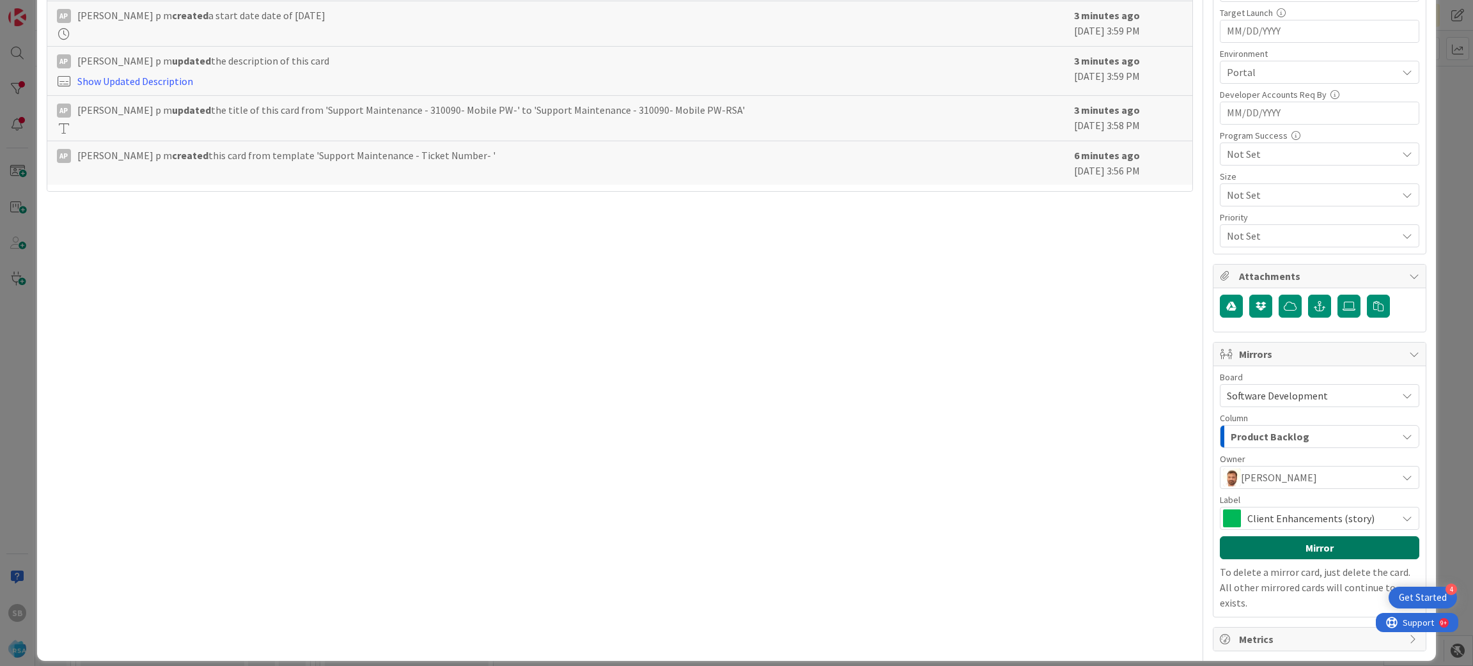
click at [1294, 555] on button "Mirror" at bounding box center [1319, 547] width 199 height 23
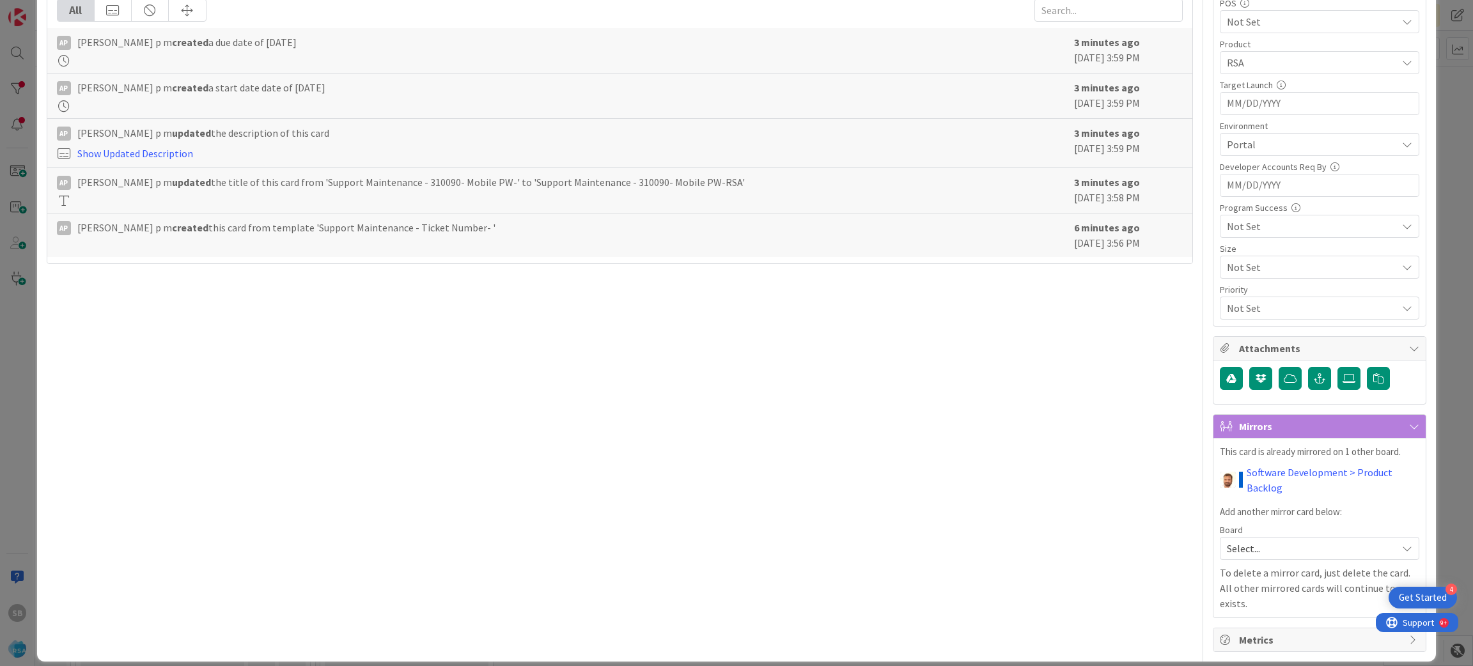
scroll to position [0, 0]
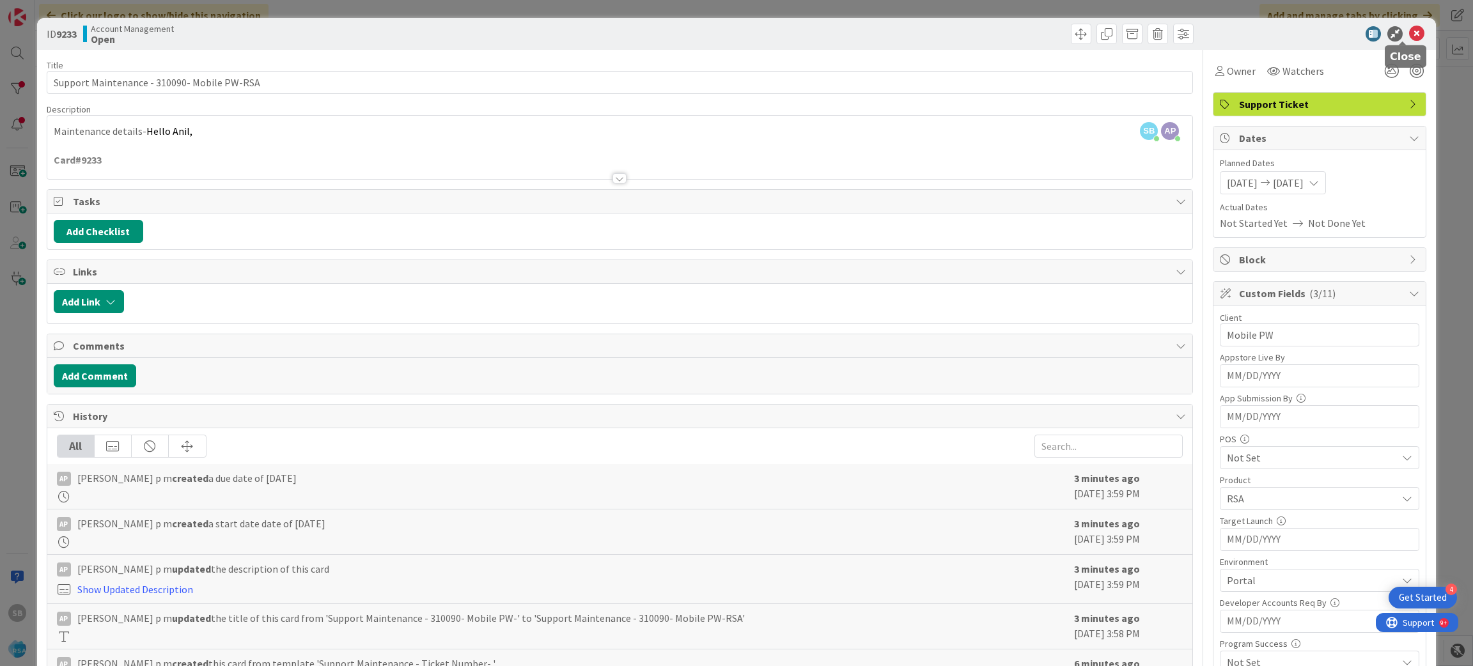
click at [1409, 26] on icon at bounding box center [1416, 33] width 15 height 15
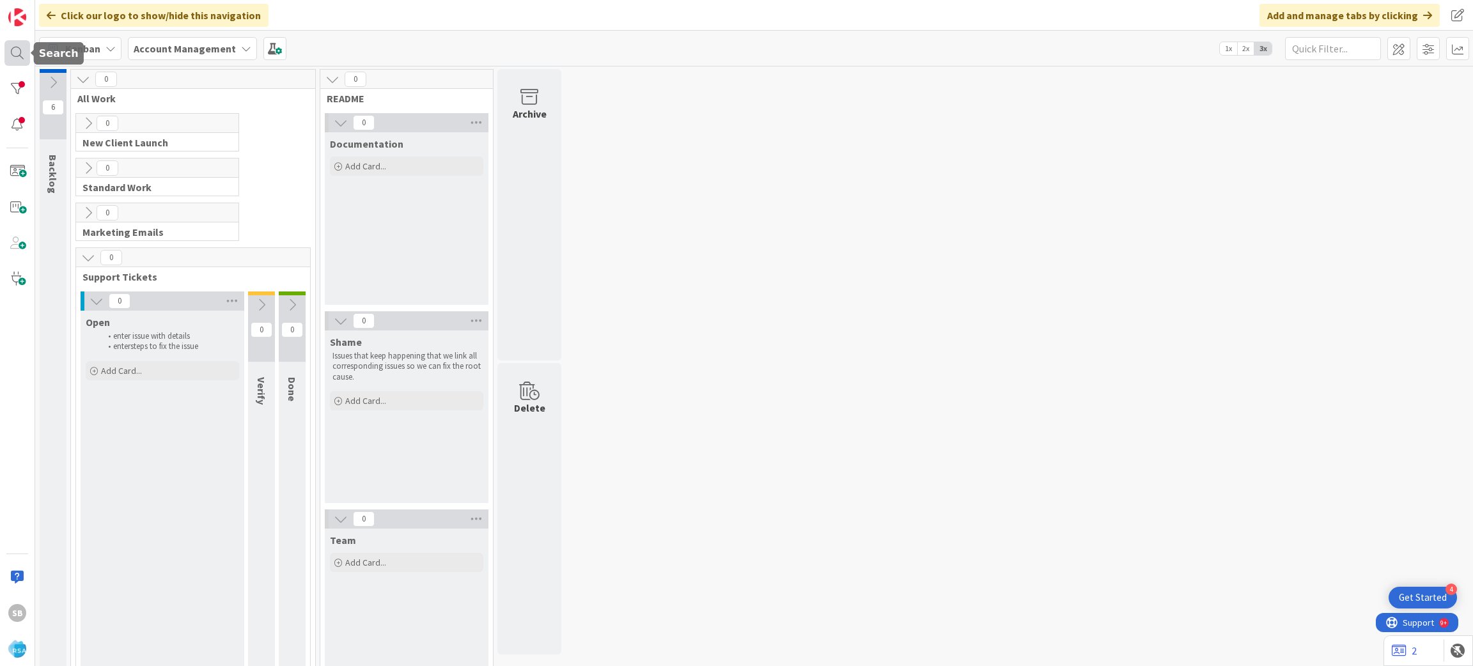
click at [4, 48] on div at bounding box center [17, 53] width 26 height 26
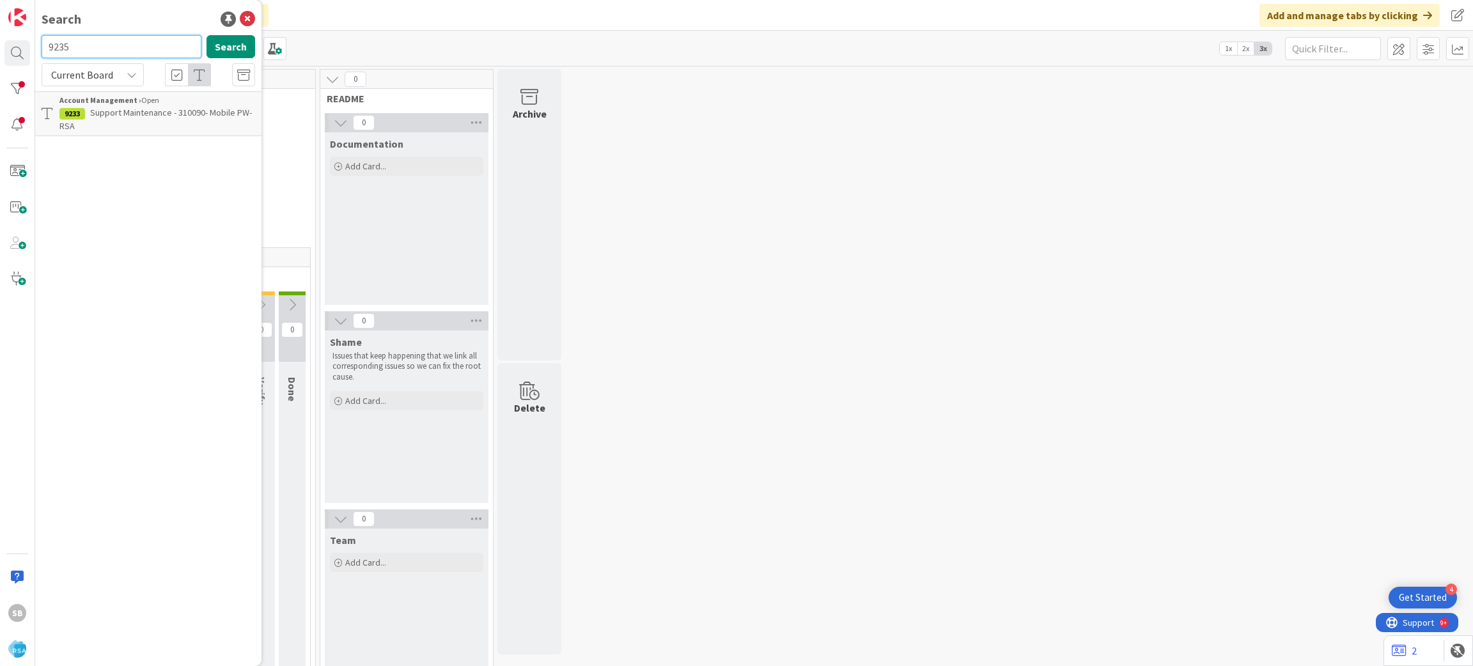
type input "9235"
click at [130, 109] on span "Support Defect-310186- HGG-RSA" at bounding box center [154, 113] width 128 height 12
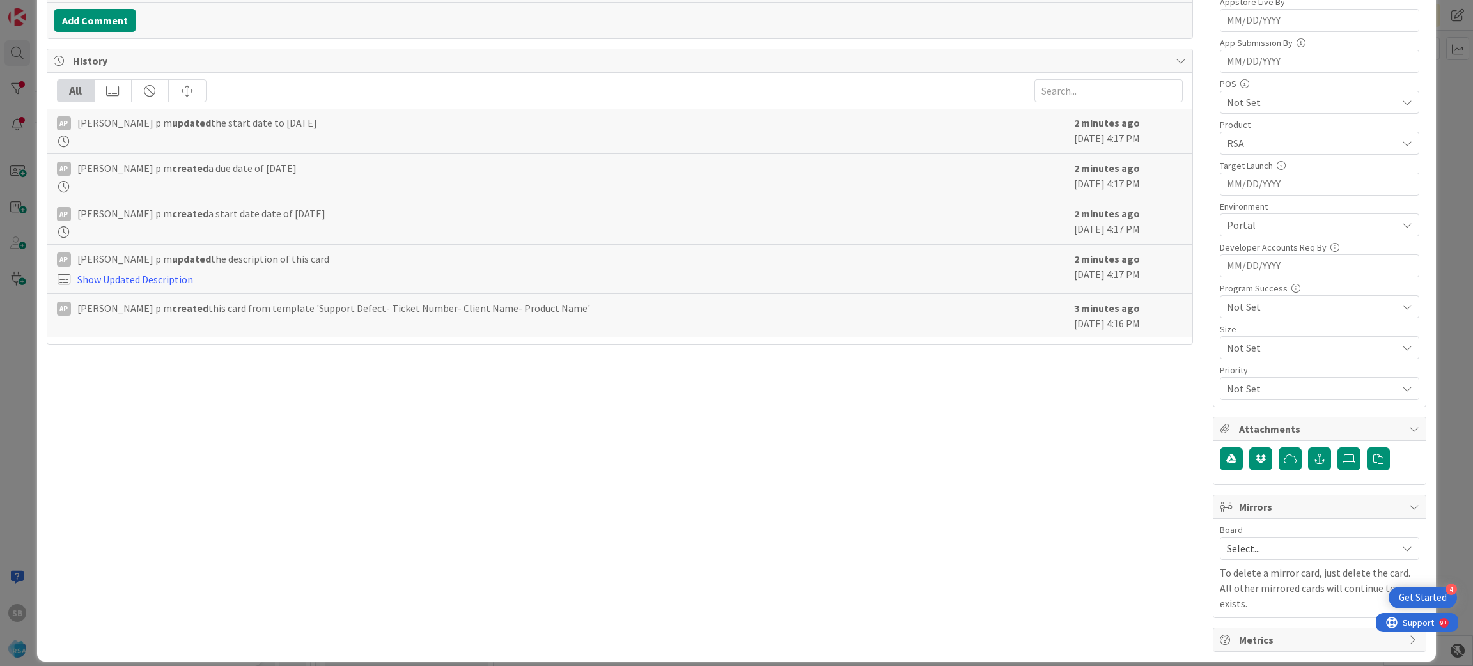
click at [1242, 533] on div "Board" at bounding box center [1319, 530] width 199 height 9
click at [1239, 551] on span "Select..." at bounding box center [1309, 549] width 164 height 18
click at [1244, 637] on span "Software Development" at bounding box center [1328, 631] width 169 height 19
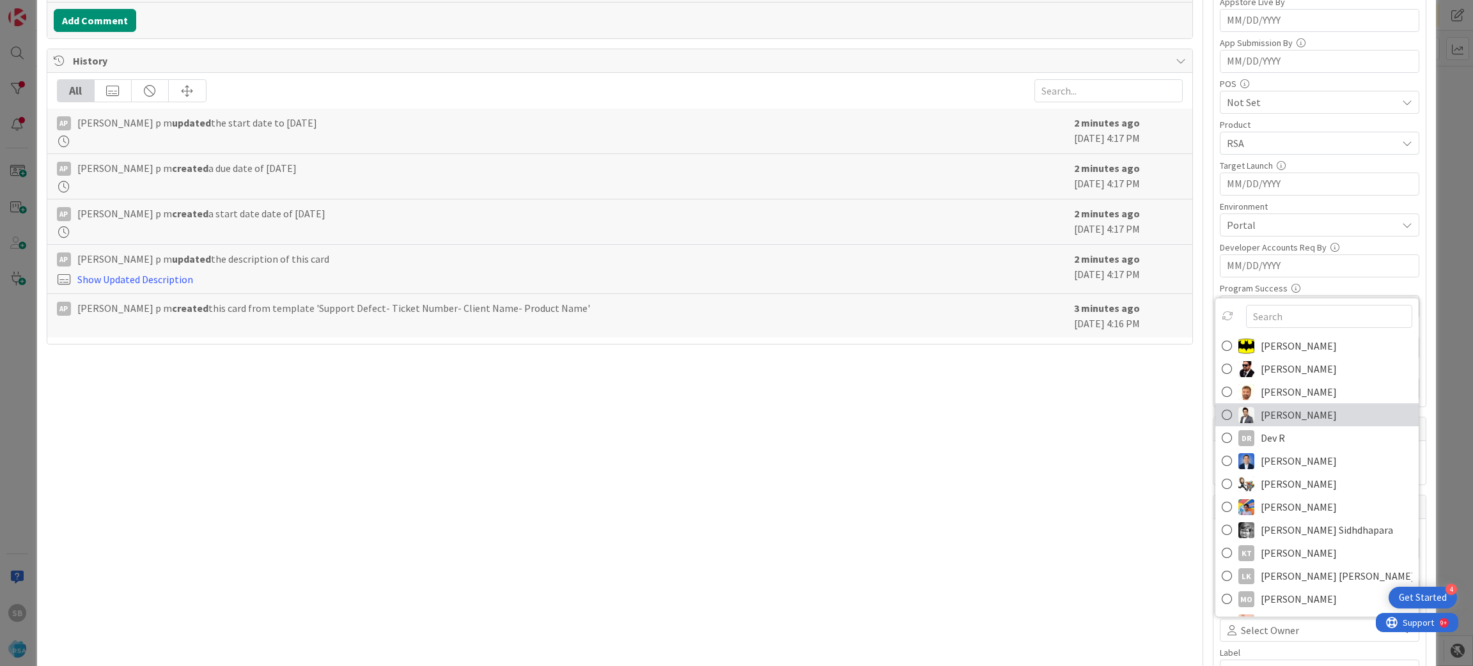
scroll to position [363, 0]
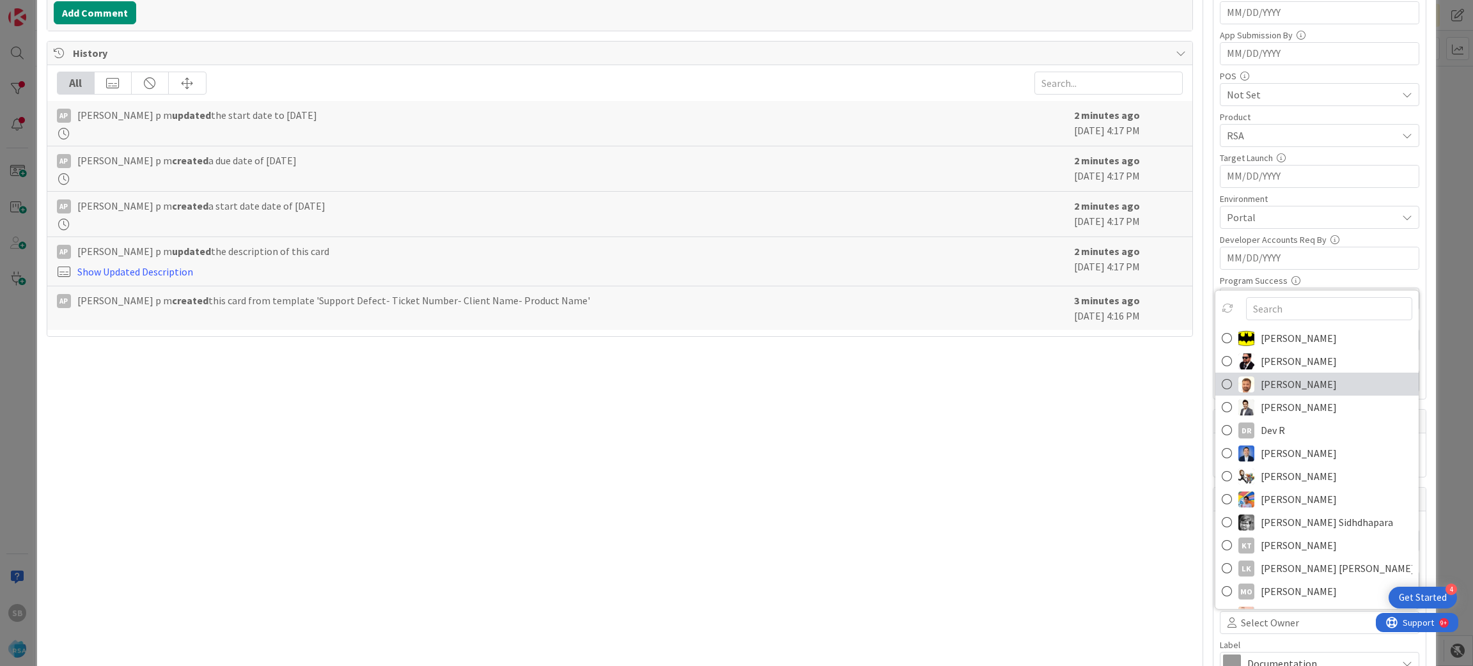
click at [1292, 386] on span "[PERSON_NAME]" at bounding box center [1299, 384] width 76 height 19
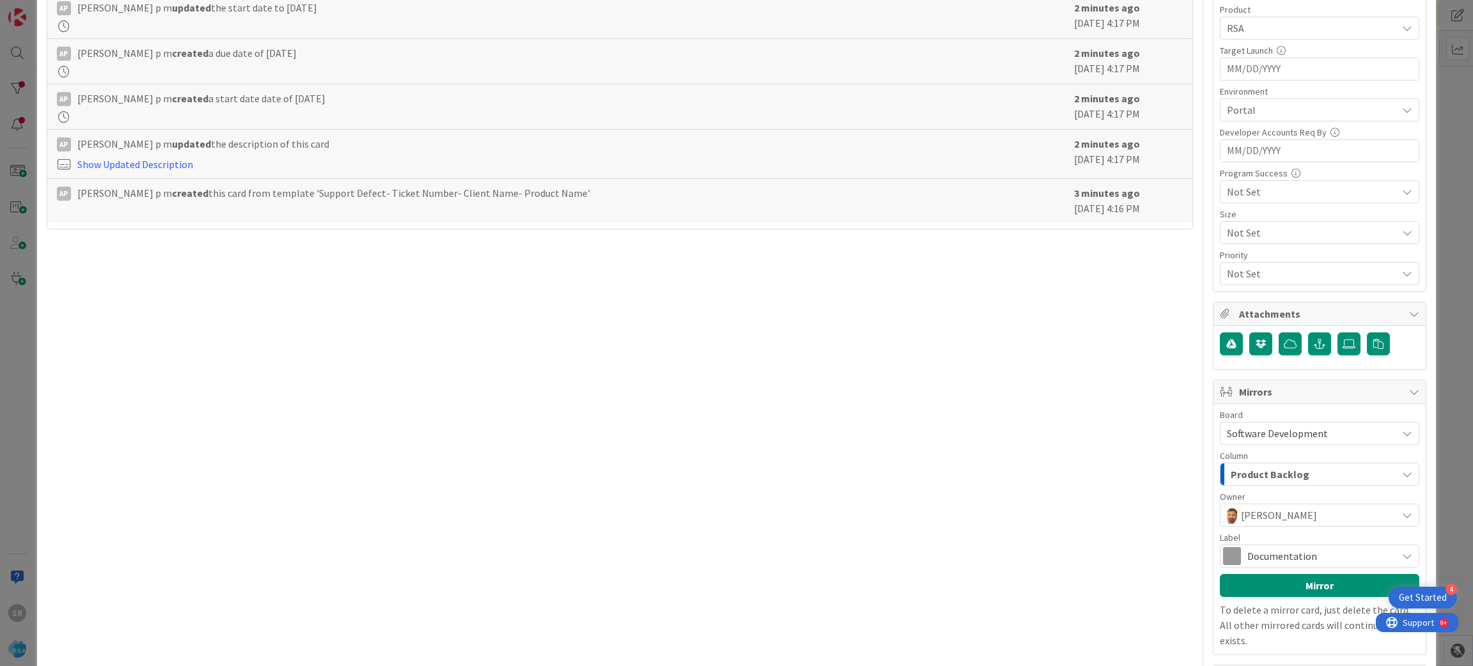
scroll to position [474, 0]
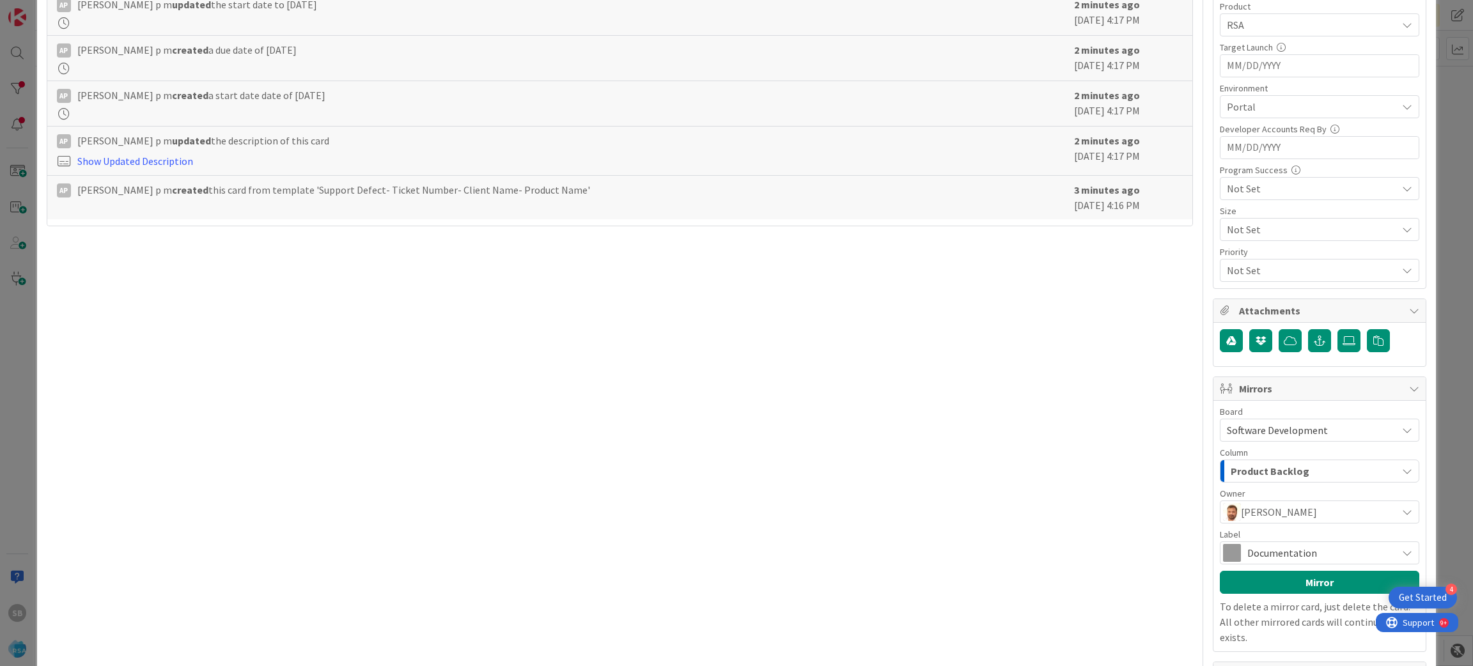
click at [1322, 558] on span "Documentation" at bounding box center [1319, 553] width 143 height 18
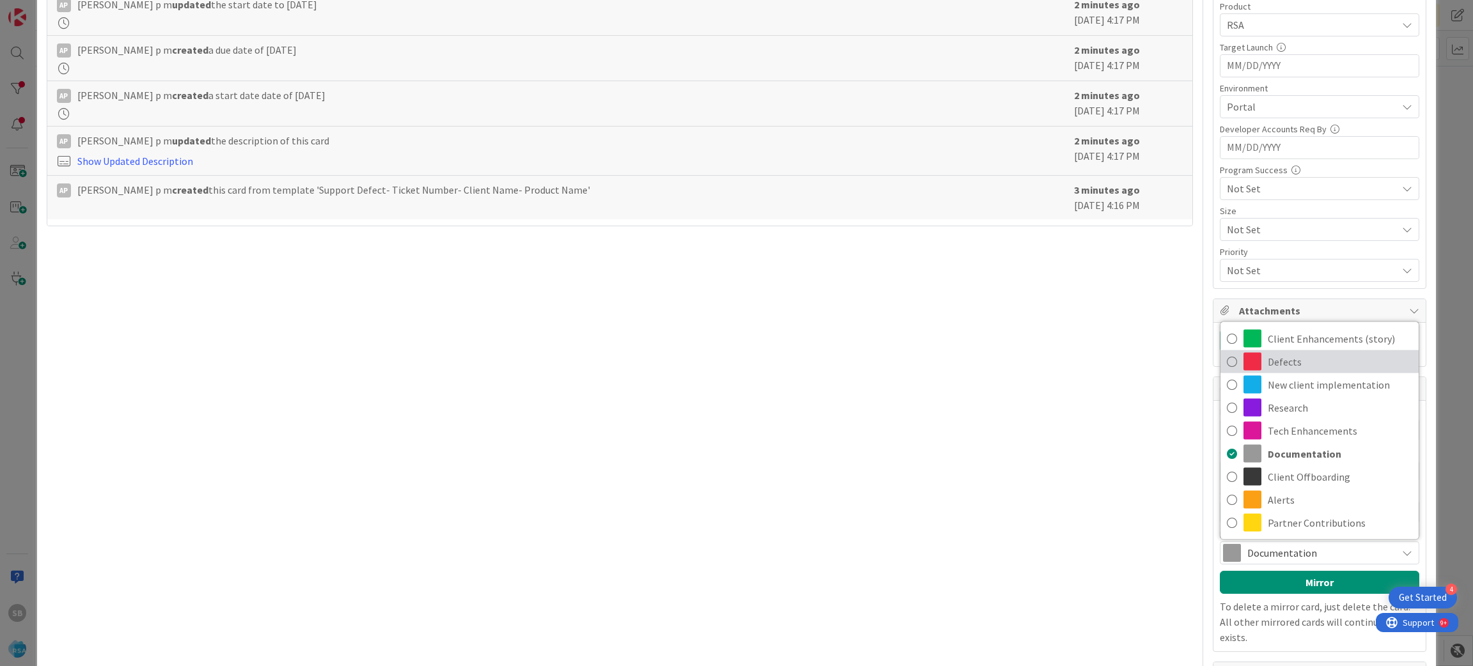
click at [1280, 359] on span "Defects" at bounding box center [1340, 361] width 145 height 19
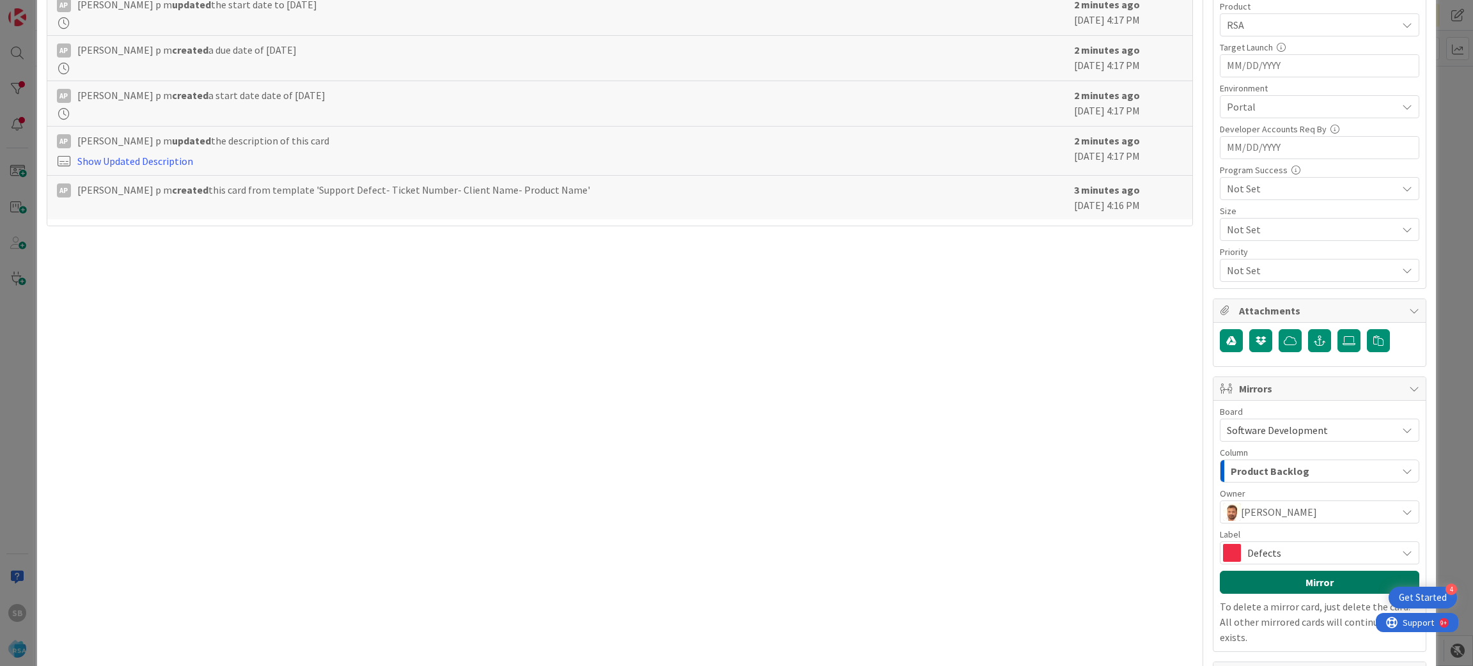
click at [1287, 581] on button "Mirror" at bounding box center [1319, 582] width 199 height 23
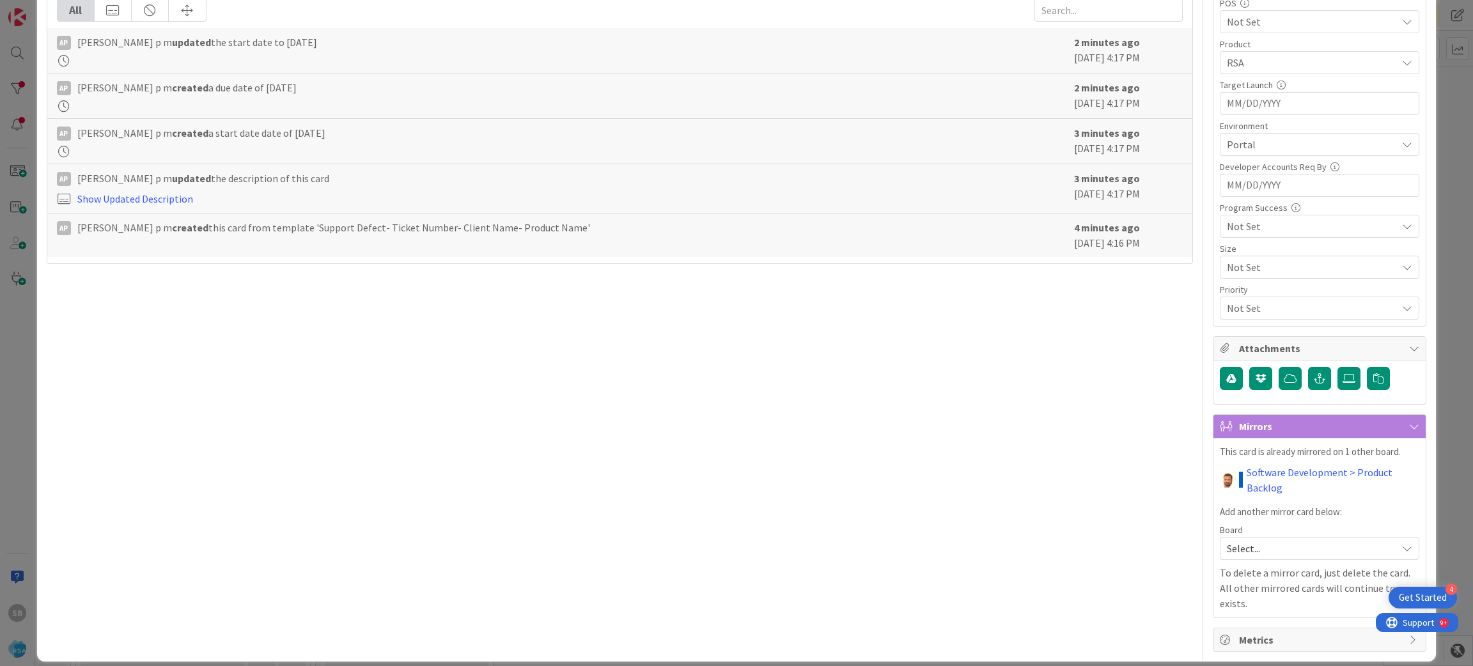
scroll to position [0, 0]
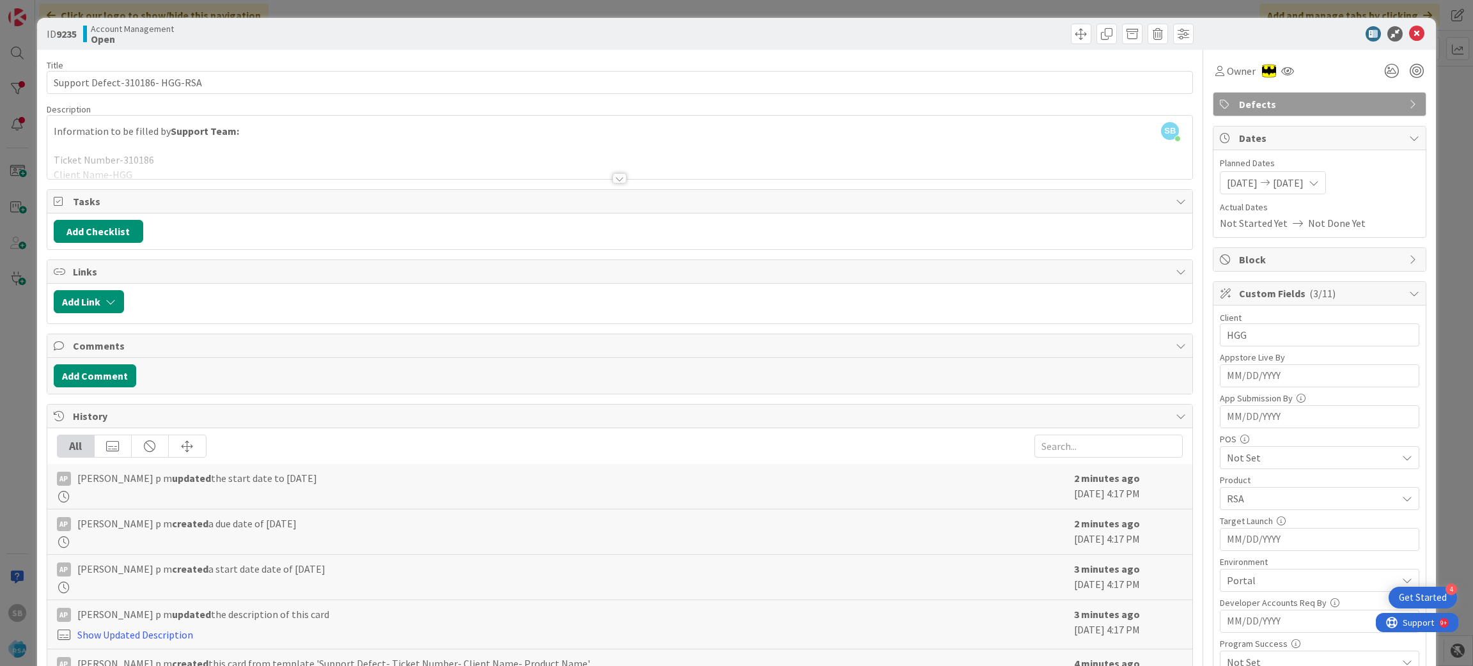
click at [1409, 40] on icon at bounding box center [1416, 33] width 15 height 15
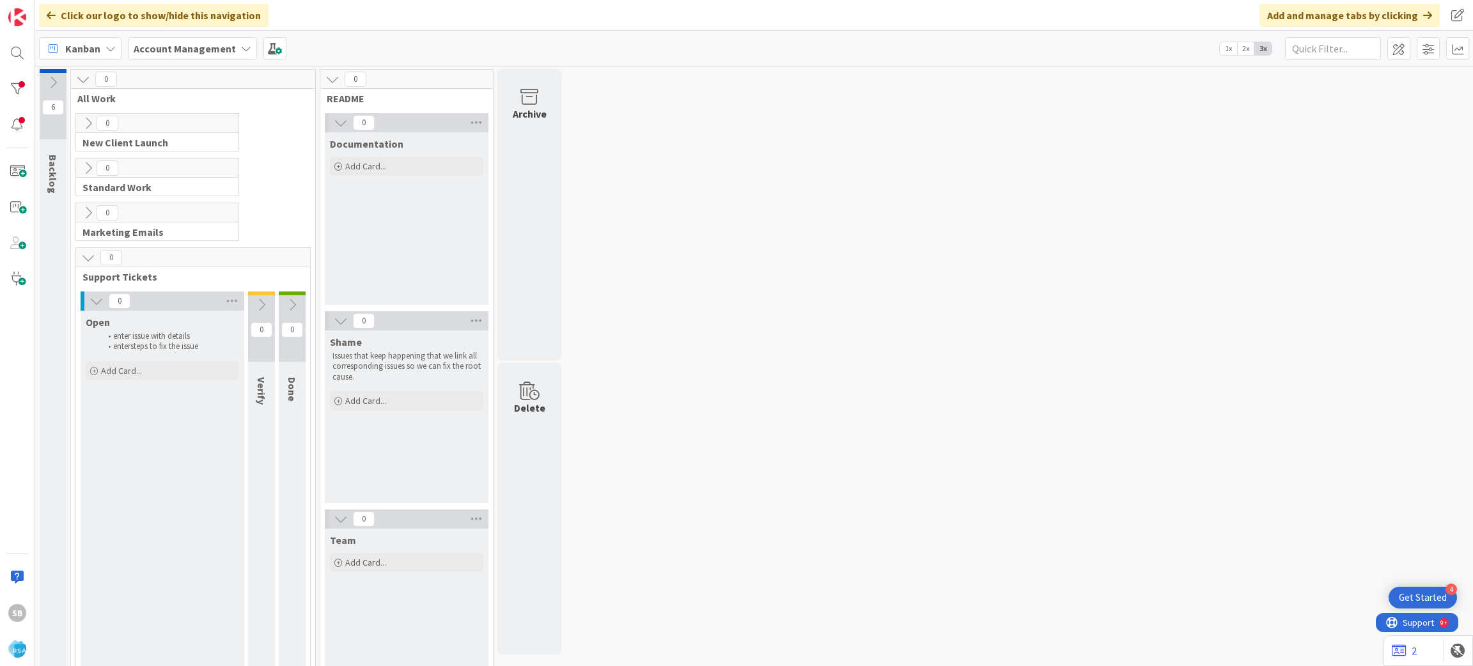
click at [24, 67] on div "SB" at bounding box center [17, 333] width 35 height 666
click at [24, 65] on div at bounding box center [17, 53] width 26 height 26
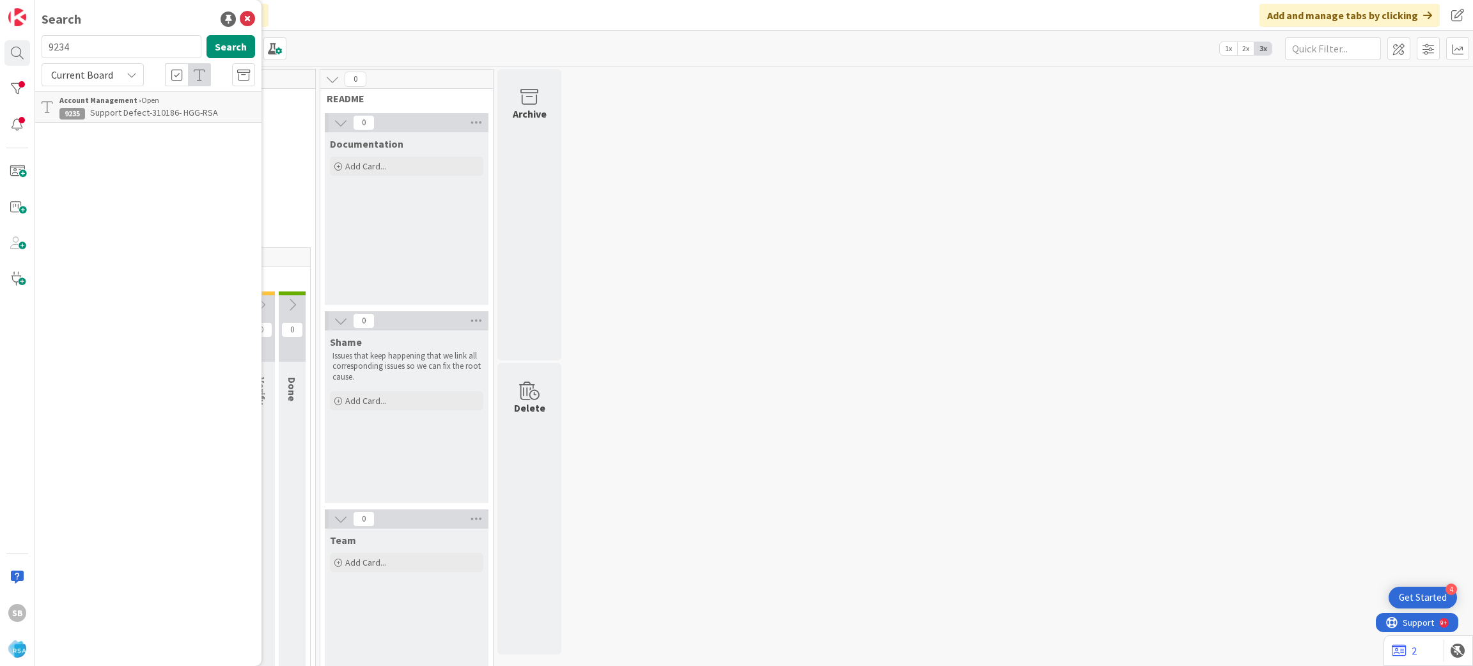
type input "9234"
click at [144, 102] on div "Account Management › Open" at bounding box center [157, 101] width 196 height 12
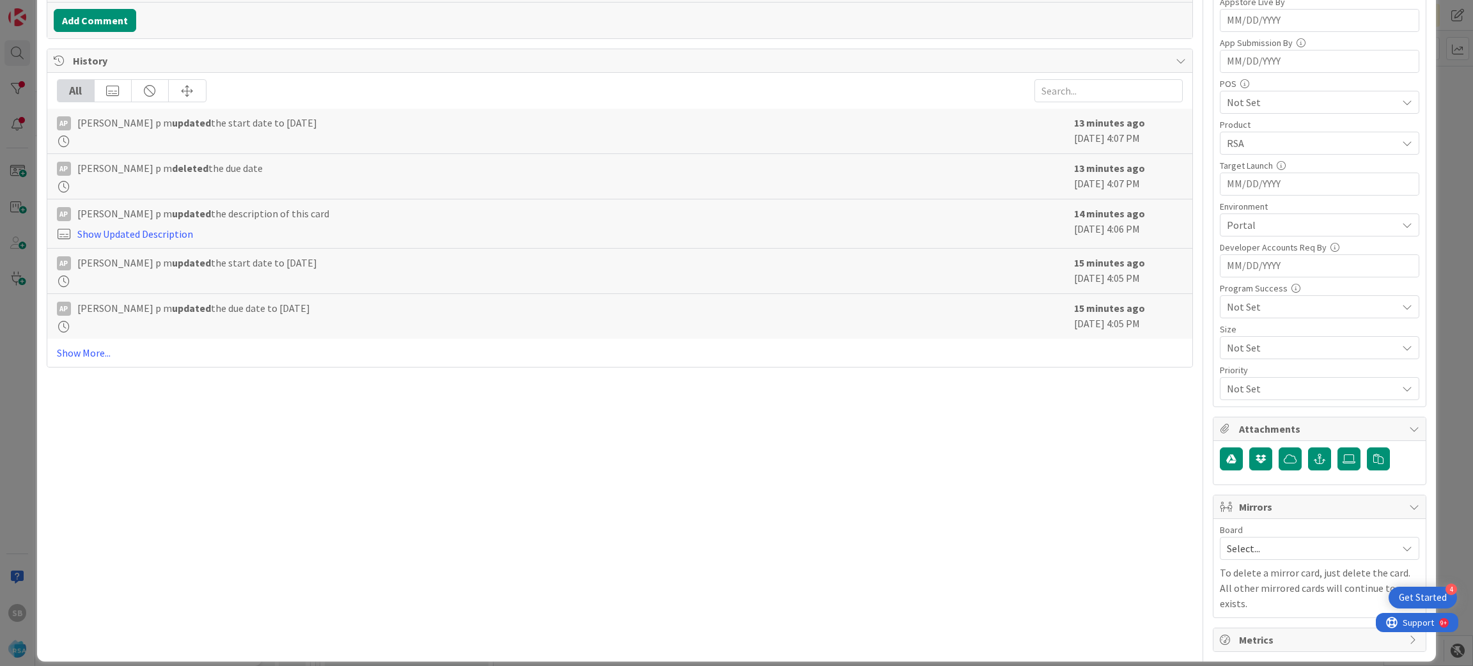
click at [1264, 525] on div "Board Select... To delete a mirror card, just delete the card. All other mirror…" at bounding box center [1320, 568] width 212 height 98
click at [1244, 549] on span "Select..." at bounding box center [1309, 549] width 164 height 18
click at [1244, 632] on span "Software Development" at bounding box center [1328, 631] width 169 height 19
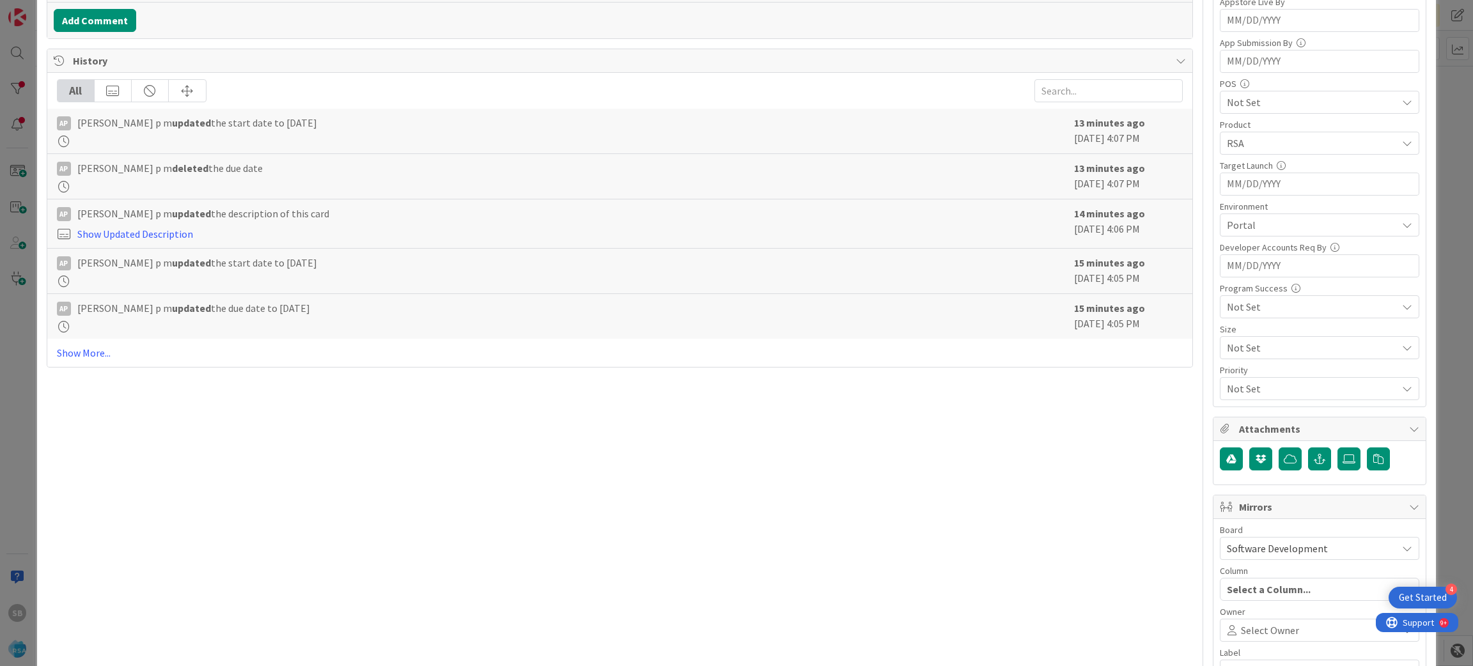
click at [1244, 632] on span "Select Owner" at bounding box center [1270, 630] width 58 height 15
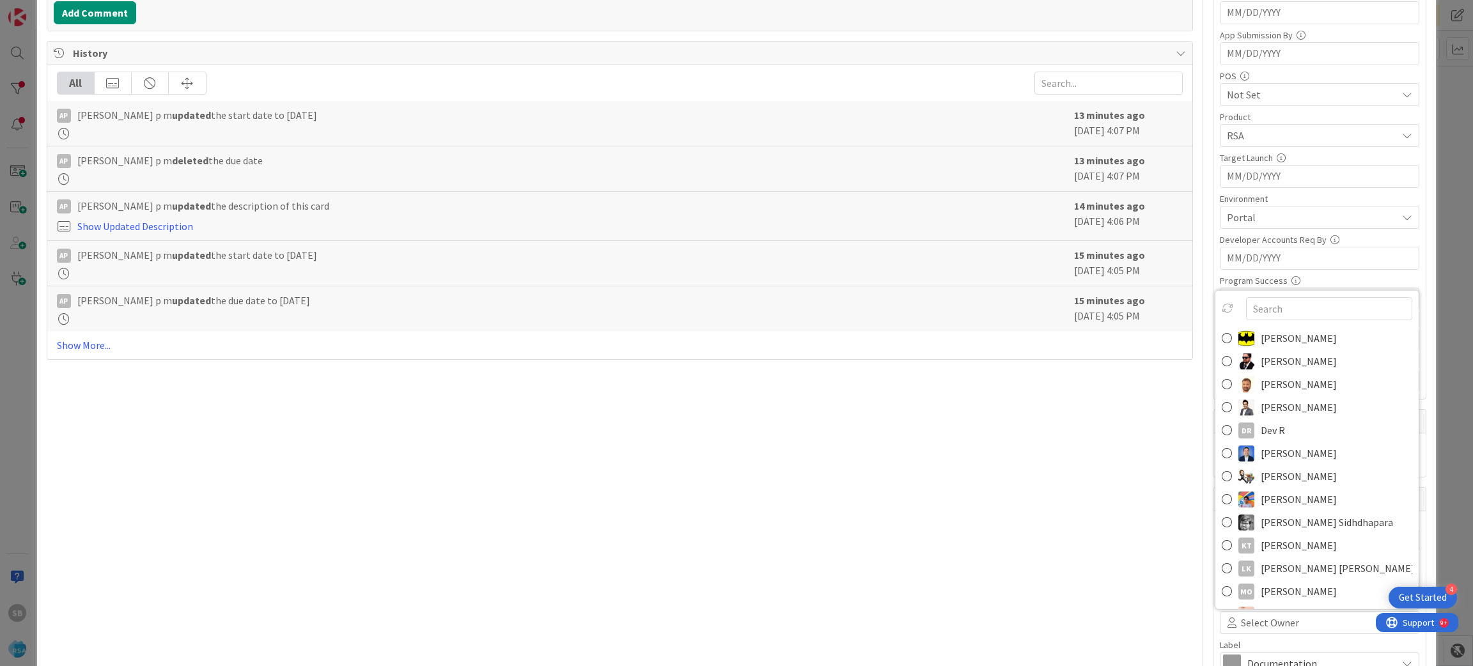
click at [1264, 380] on span "[PERSON_NAME]" at bounding box center [1299, 384] width 76 height 19
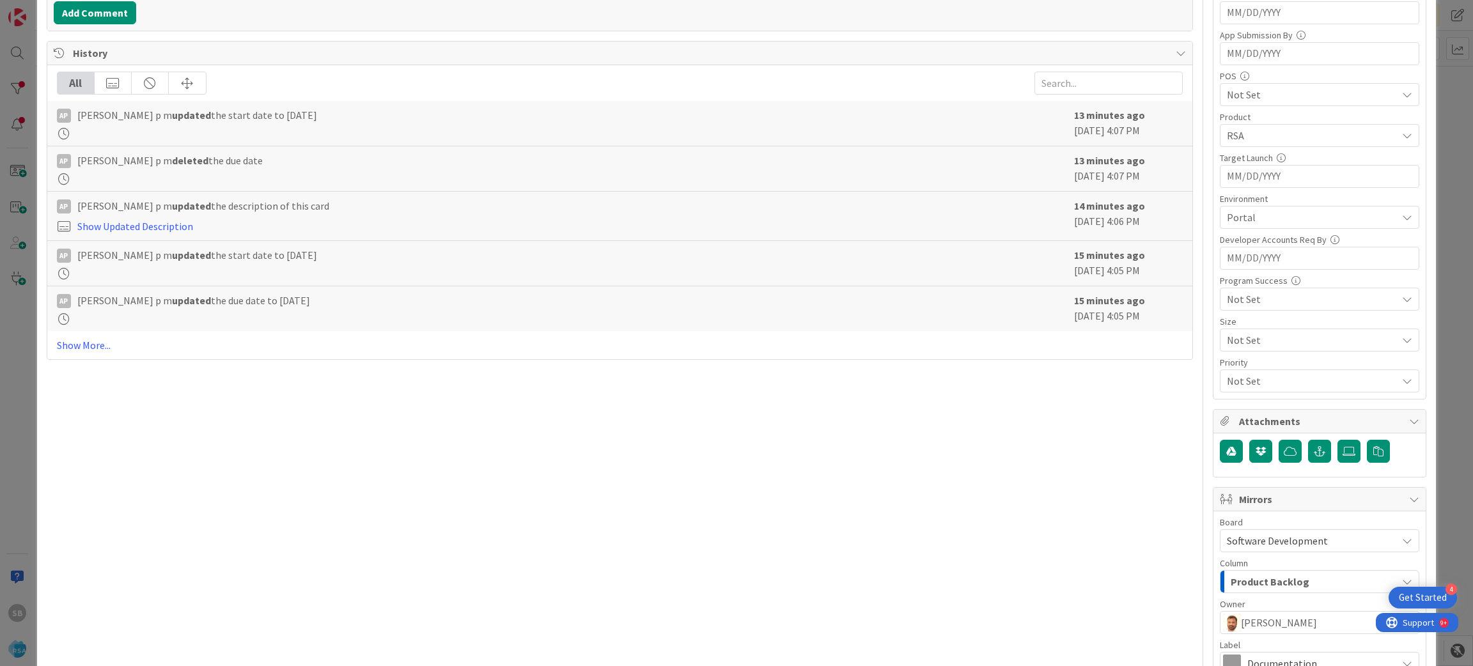
scroll to position [508, 0]
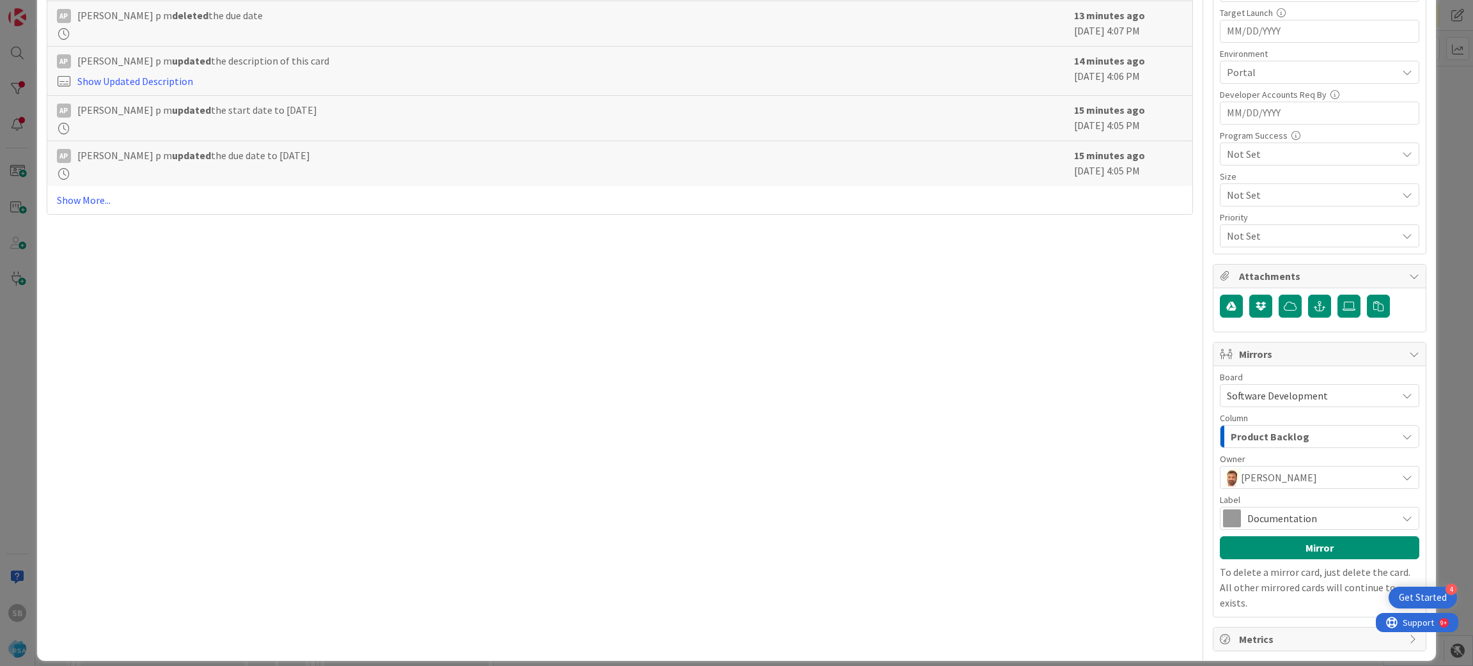
click at [1265, 516] on span "Documentation" at bounding box center [1319, 519] width 143 height 18
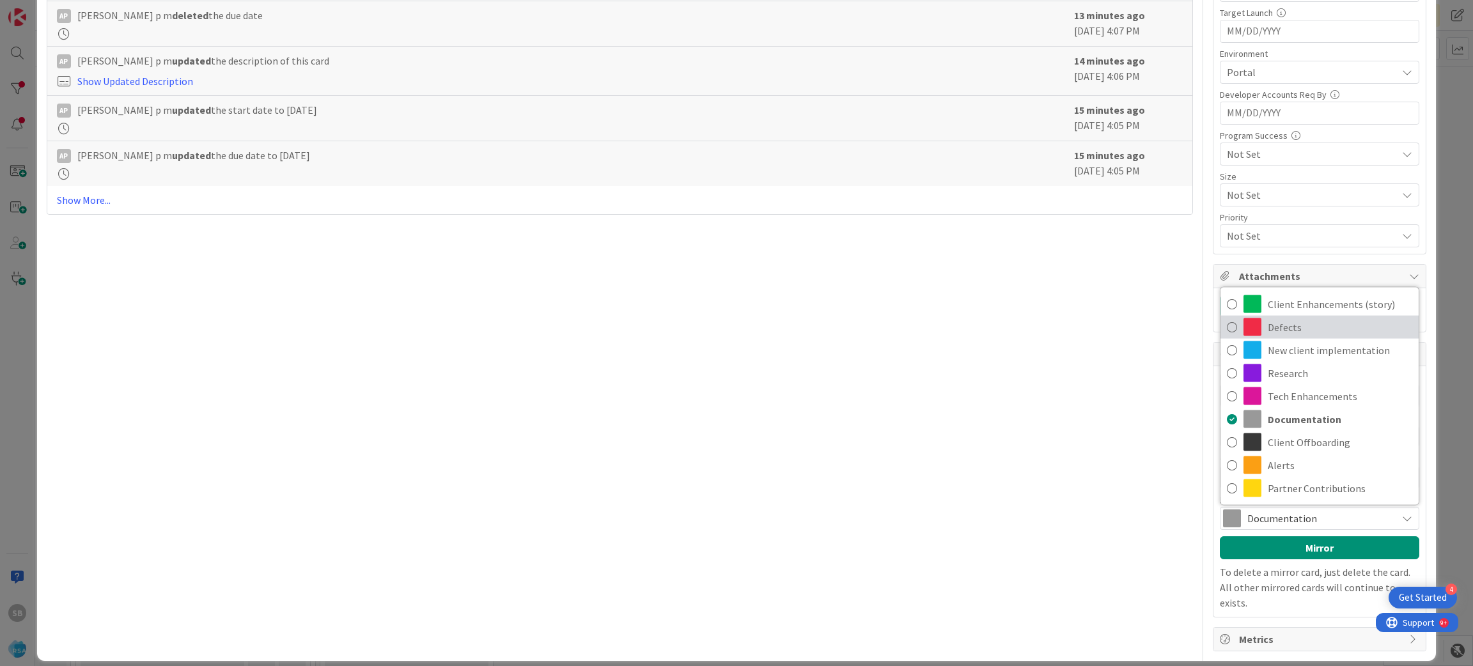
click at [1242, 320] on link "Defects" at bounding box center [1320, 327] width 198 height 23
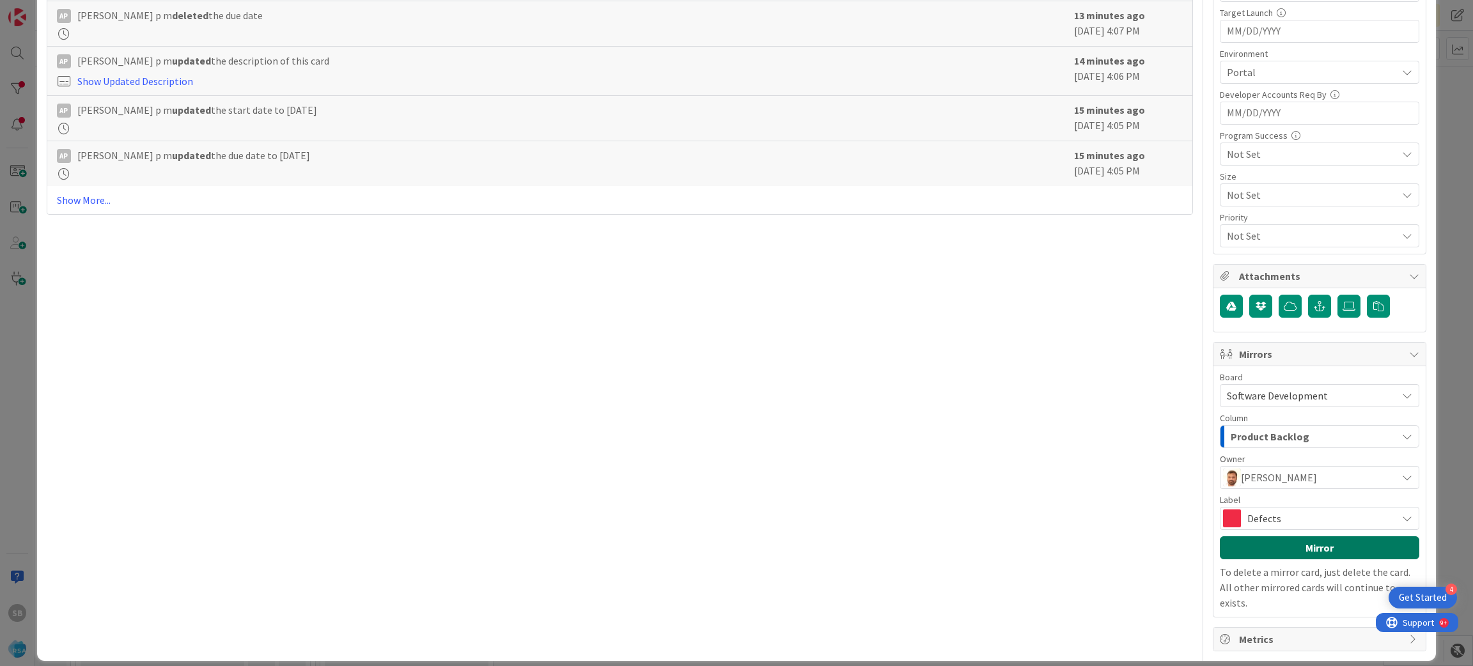
click at [1279, 558] on button "Mirror" at bounding box center [1319, 547] width 199 height 23
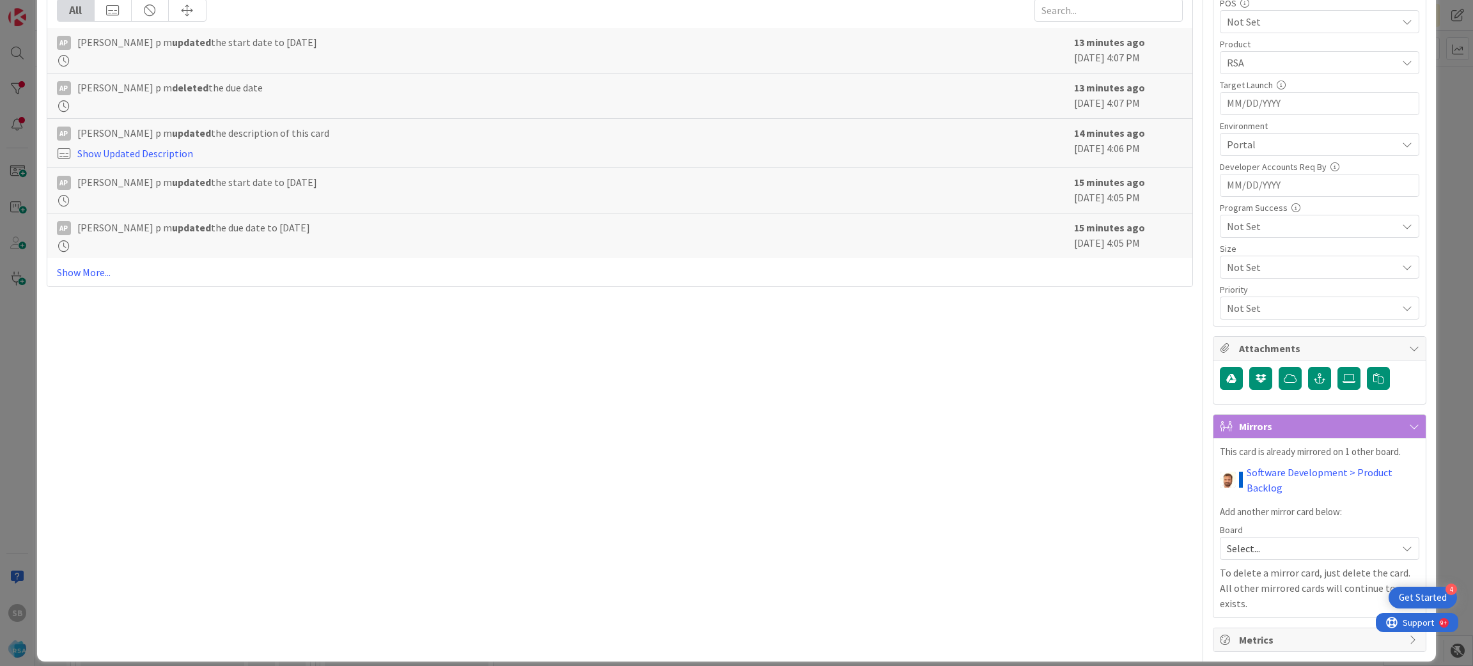
scroll to position [0, 0]
